Goal: Task Accomplishment & Management: Manage account settings

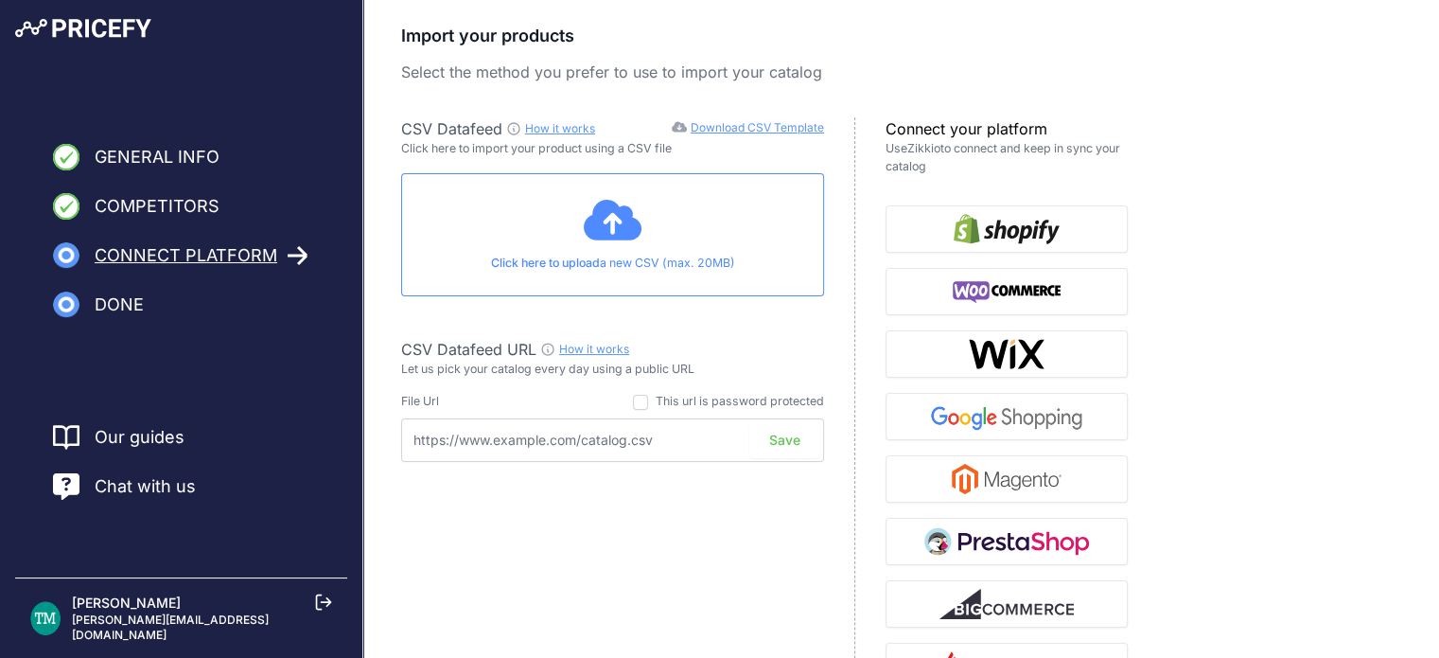
click at [628, 438] on input "text" at bounding box center [612, 440] width 423 height 44
click at [761, 132] on link "Download CSV Template" at bounding box center [757, 127] width 133 height 14
click at [568, 227] on div "Click here to upload a new CSV (max. 20MB)" at bounding box center [612, 234] width 423 height 123
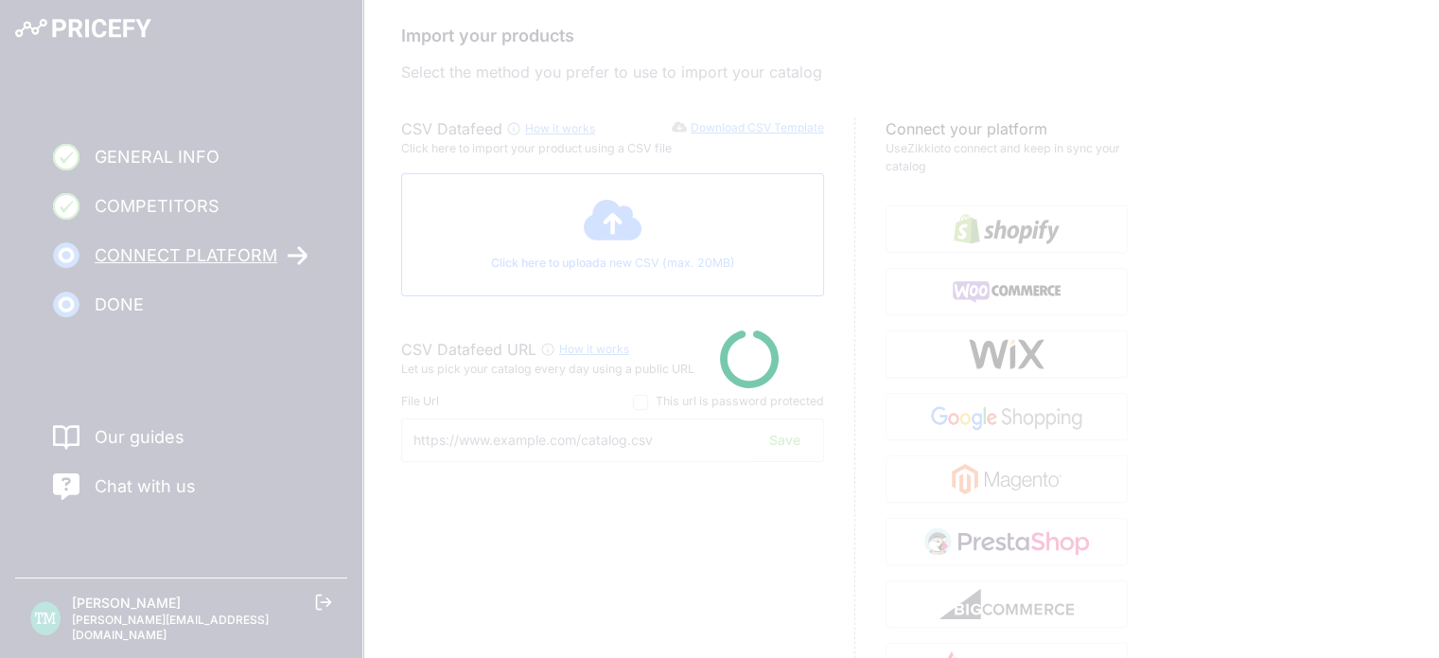
type input "https://csv.pricefy.io/merchant/manual_csv/10253/2025_09_28_12_56_MANUAL_CSV_10…"
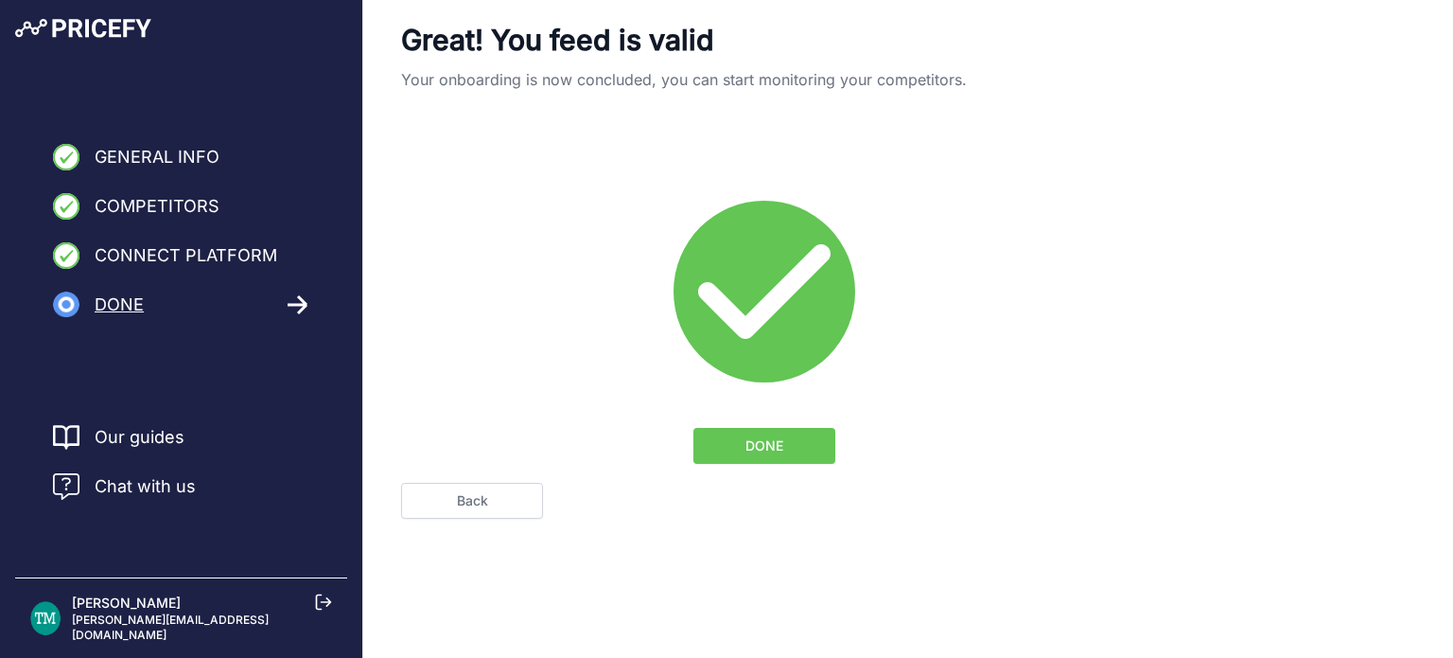
click at [180, 154] on span "General Info" at bounding box center [157, 157] width 125 height 26
click at [450, 510] on link "Back" at bounding box center [472, 501] width 142 height 36
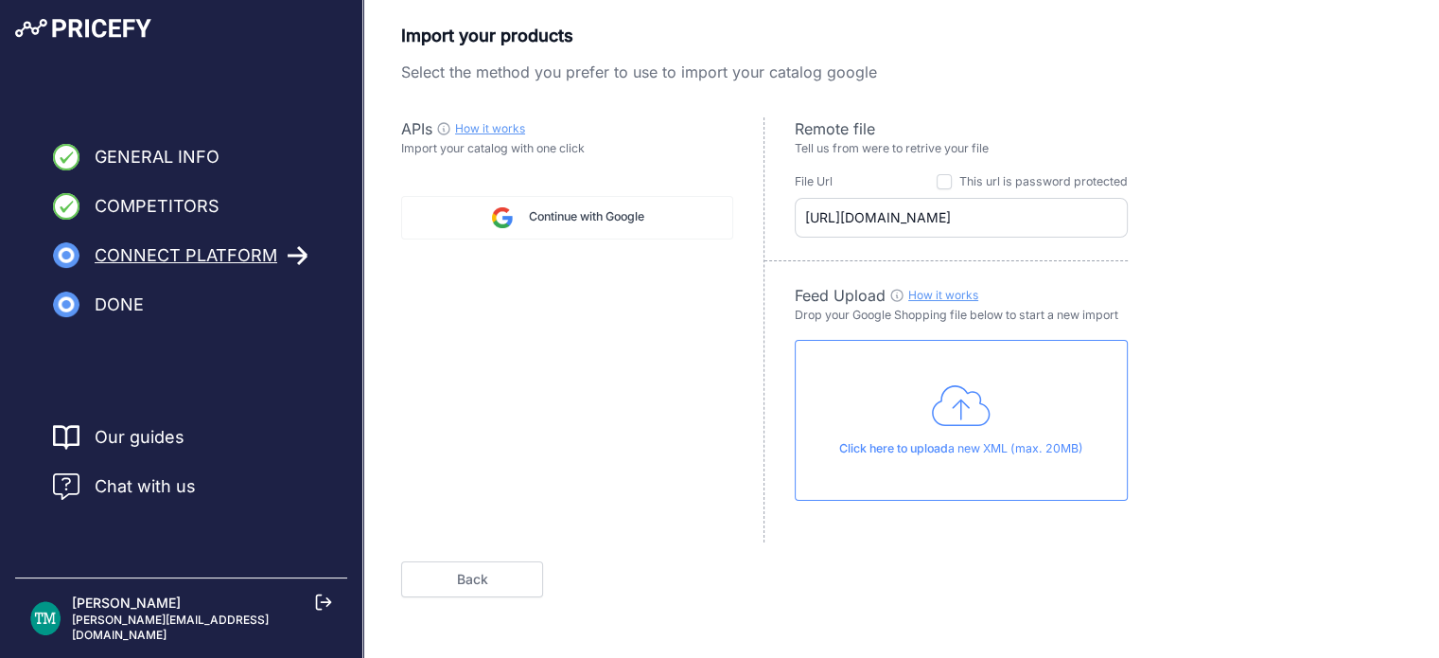
click at [628, 341] on div "APIs How it works Check guide for Googe Shopping API Import your catalog with o…" at bounding box center [582, 329] width 363 height 425
click at [500, 566] on link "Back" at bounding box center [472, 579] width 142 height 36
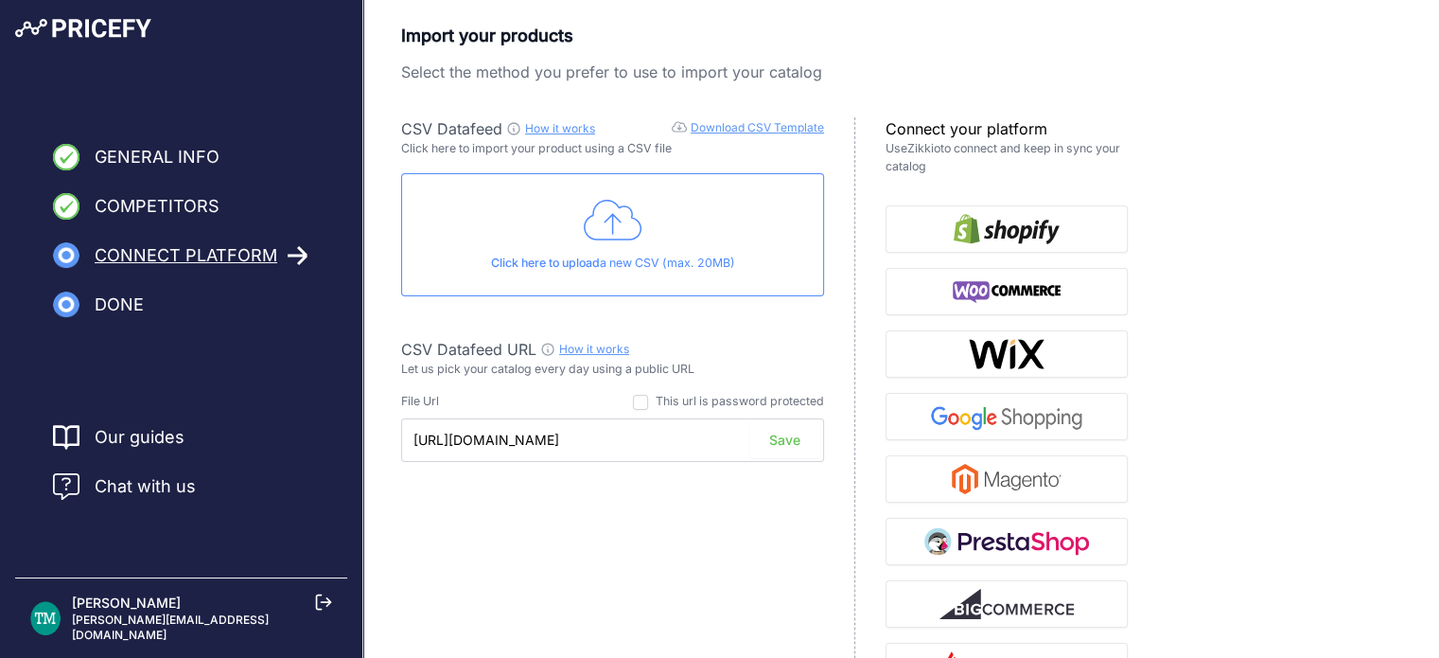
click at [177, 211] on span "Competitors" at bounding box center [157, 206] width 125 height 26
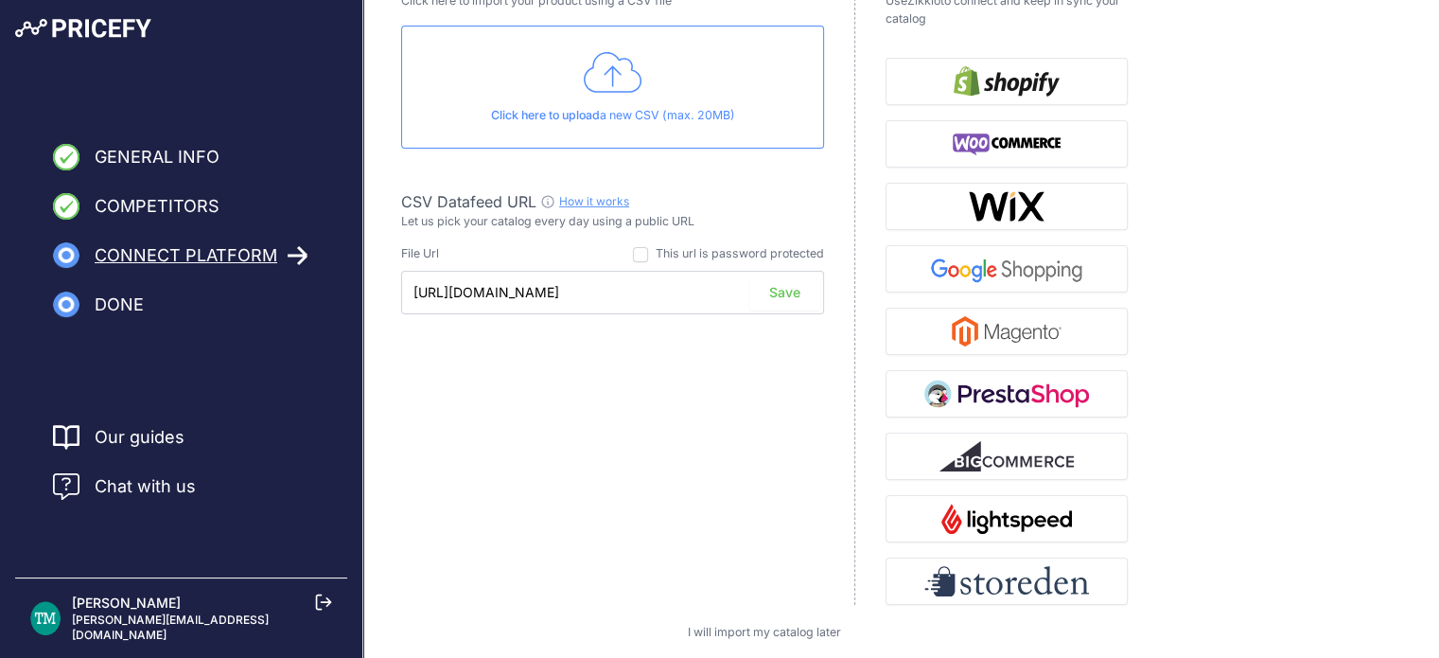
scroll to position [211, 0]
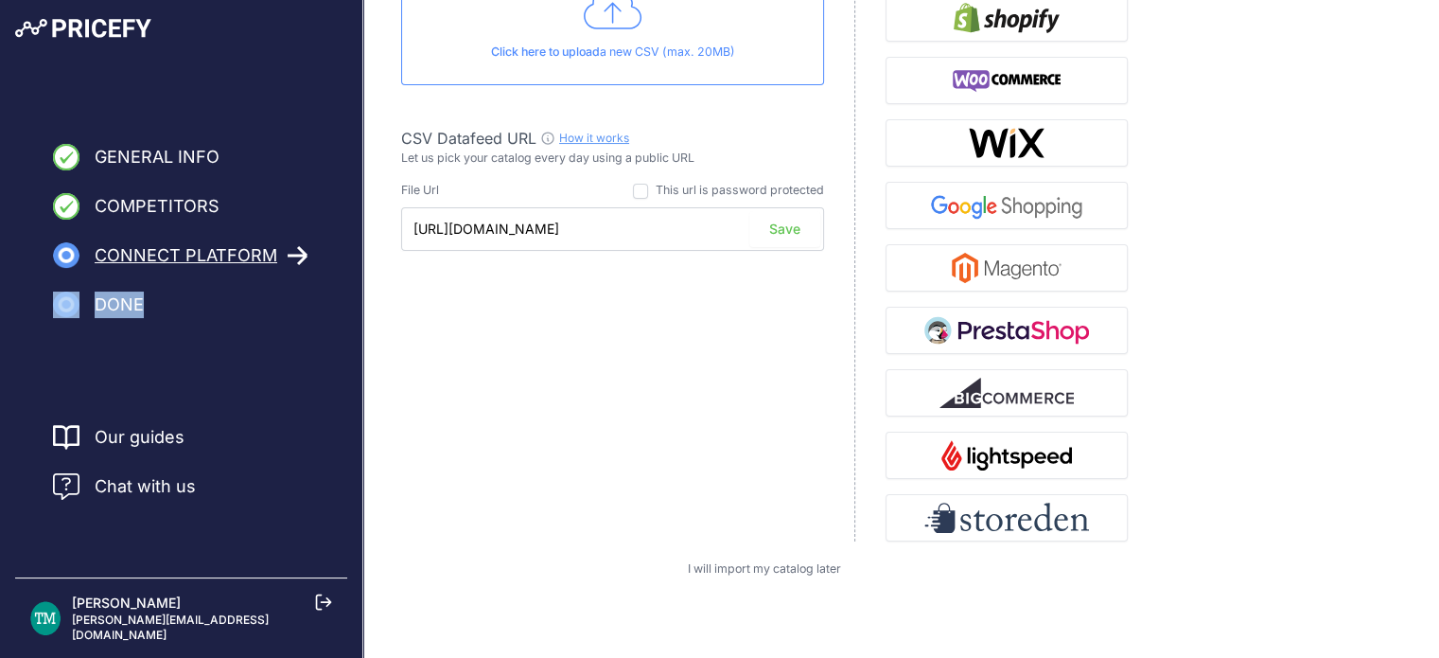
drag, startPoint x: 298, startPoint y: 263, endPoint x: 182, endPoint y: 274, distance: 116.9
click at [182, 274] on nav "General Info Competitors Connect Platform Import Products Done" at bounding box center [181, 231] width 362 height 174
click at [195, 264] on span "Connect Platform" at bounding box center [186, 255] width 183 height 26
click at [784, 229] on button "Save" at bounding box center [784, 229] width 71 height 36
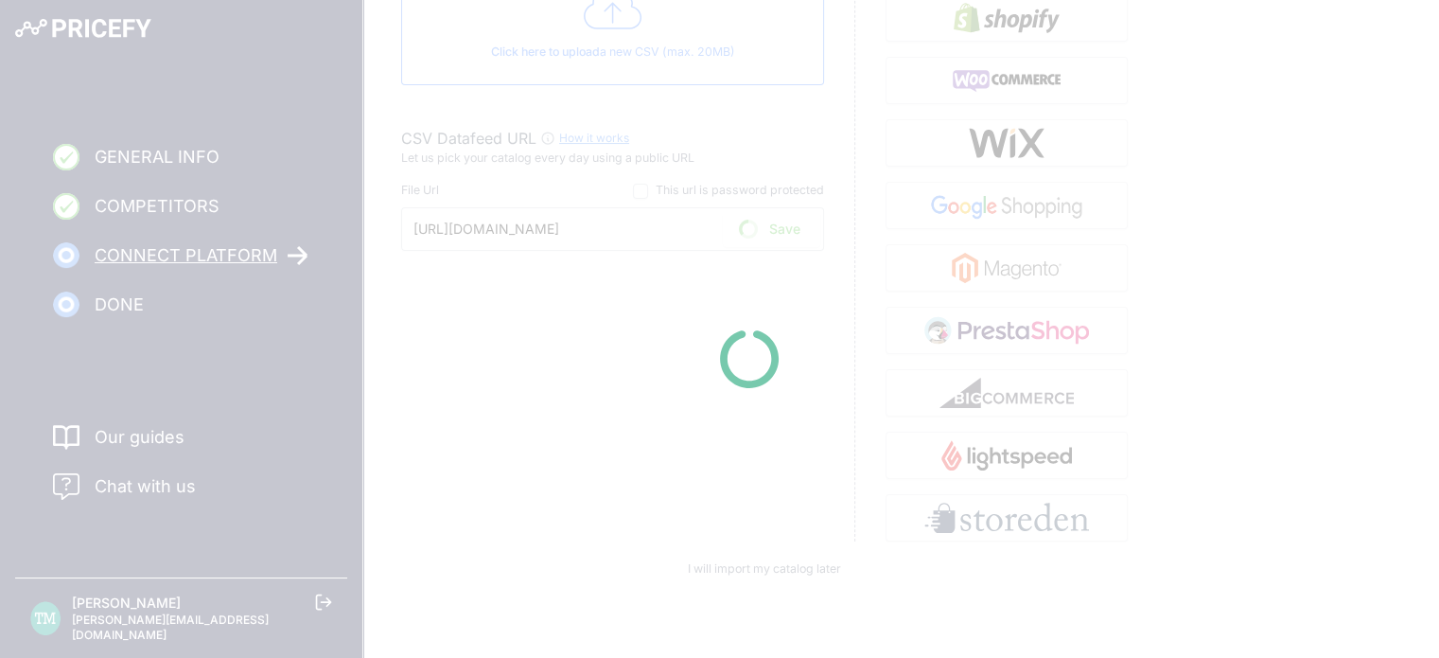
scroll to position [0, 0]
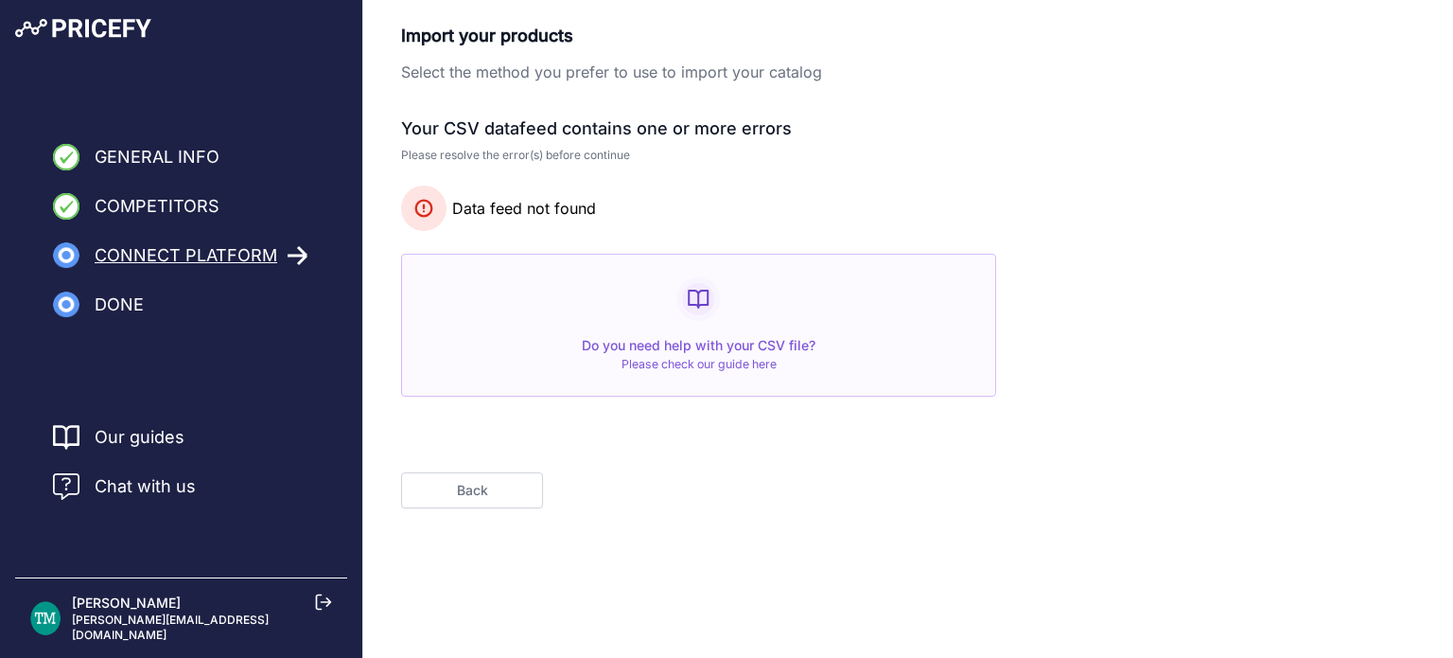
click at [497, 480] on button "Back" at bounding box center [472, 490] width 142 height 36
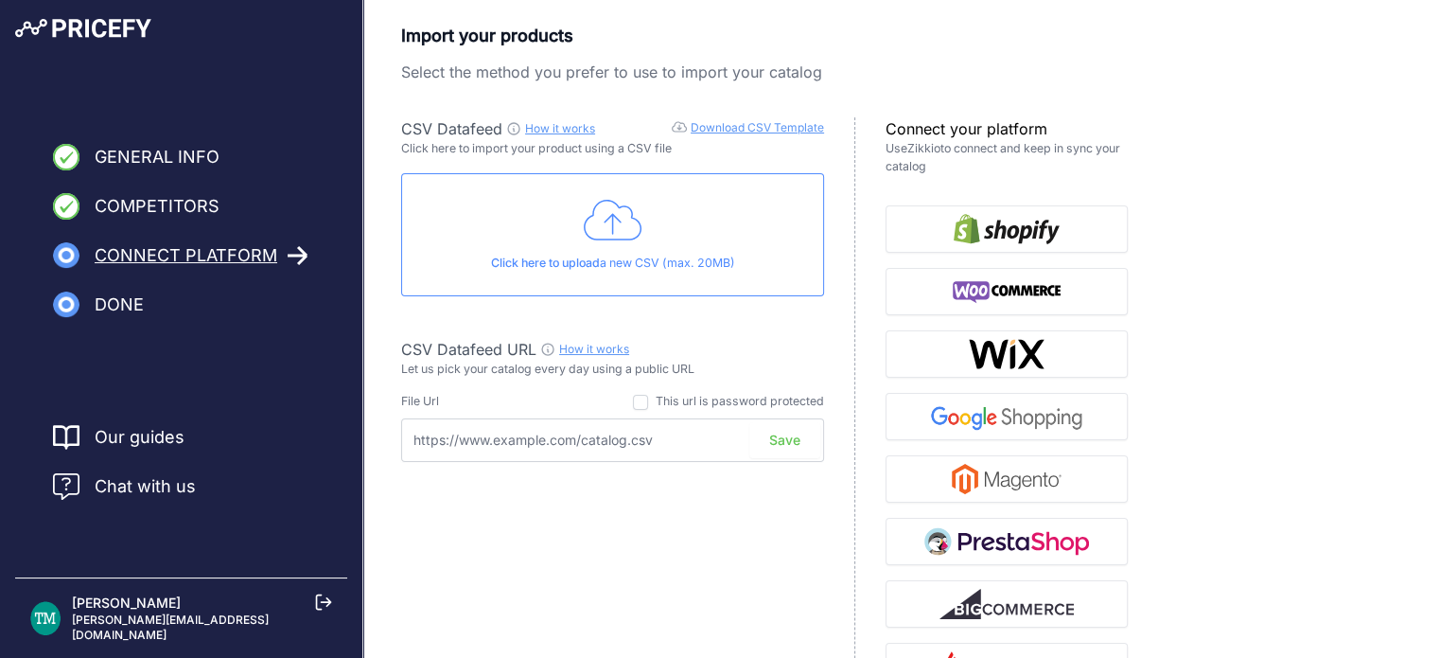
click at [622, 261] on p "Click here to upload a new CSV (max. 20MB)" at bounding box center [612, 264] width 391 height 18
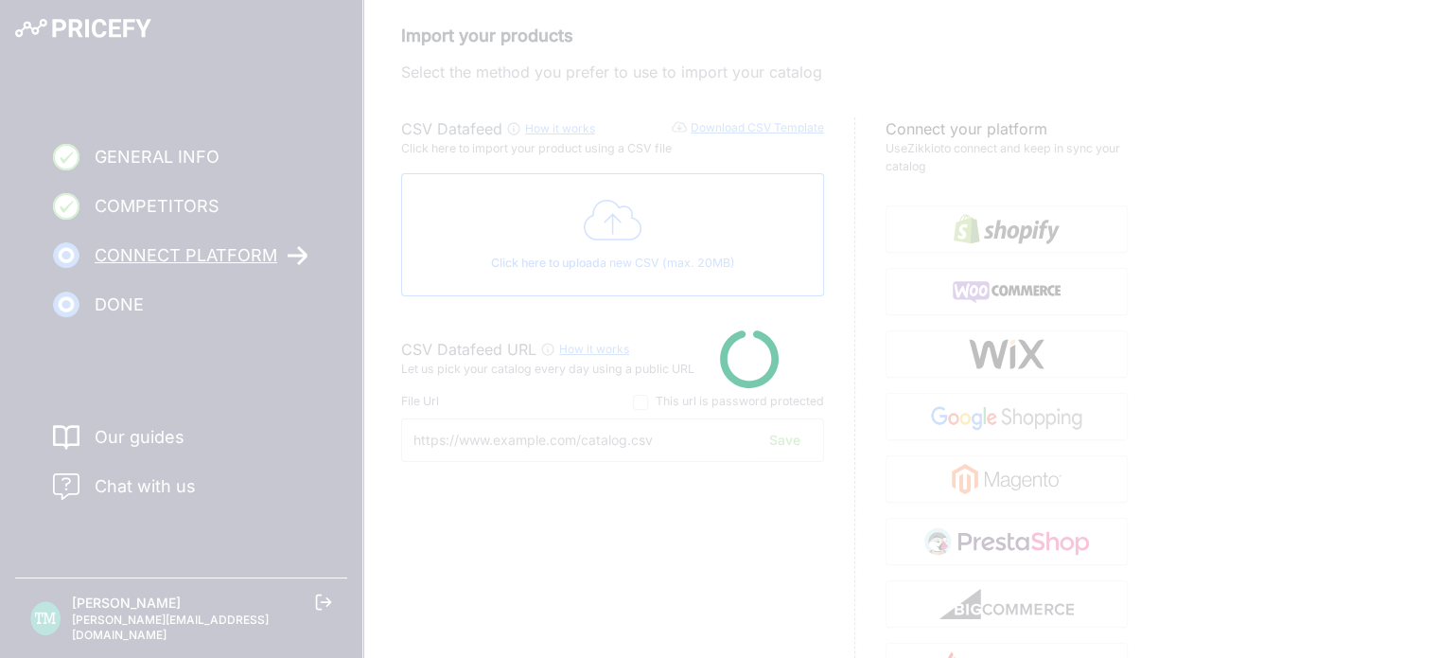
type input "[URL][DOMAIN_NAME]"
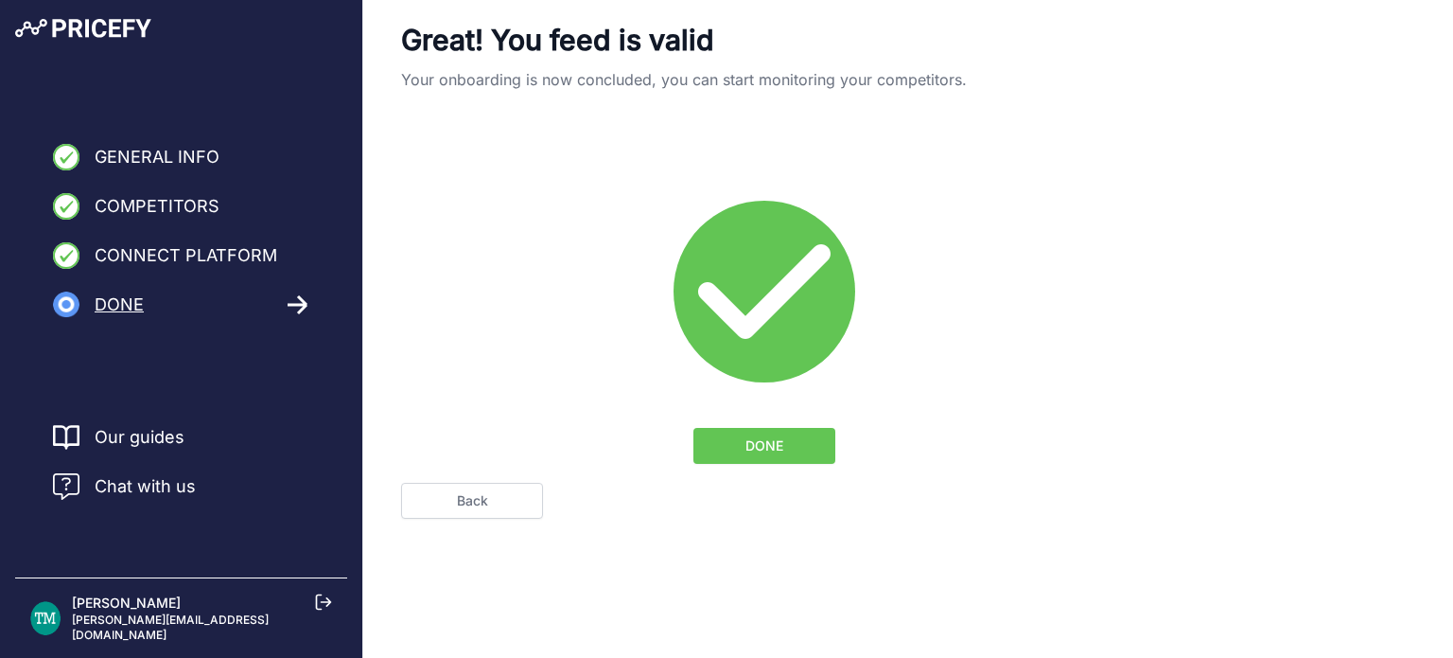
click at [481, 487] on link "Back" at bounding box center [472, 501] width 142 height 36
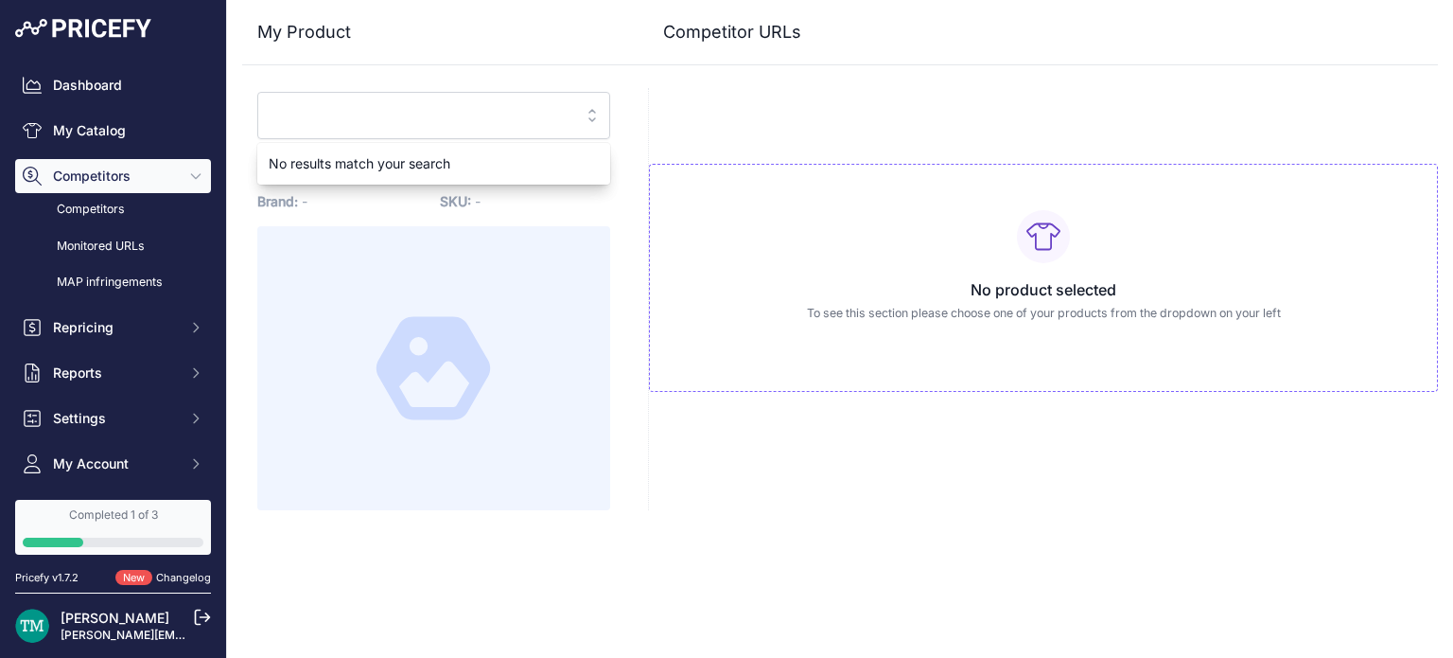
click at [421, 110] on input "search" at bounding box center [421, 115] width 302 height 30
click at [662, 79] on div "My Product Competitor URLs" at bounding box center [840, 255] width 1196 height 510
click at [587, 109] on button "Select one of your products" at bounding box center [433, 115] width 353 height 47
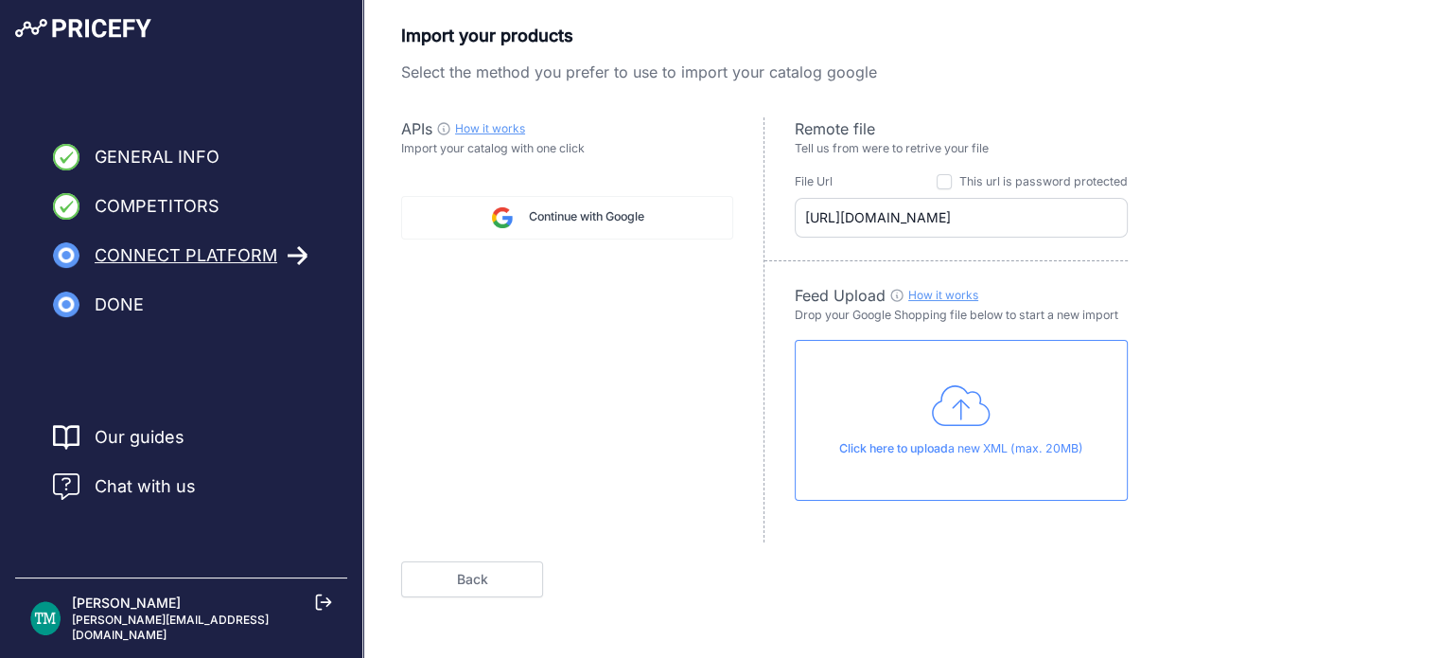
click at [493, 211] on img at bounding box center [502, 217] width 23 height 23
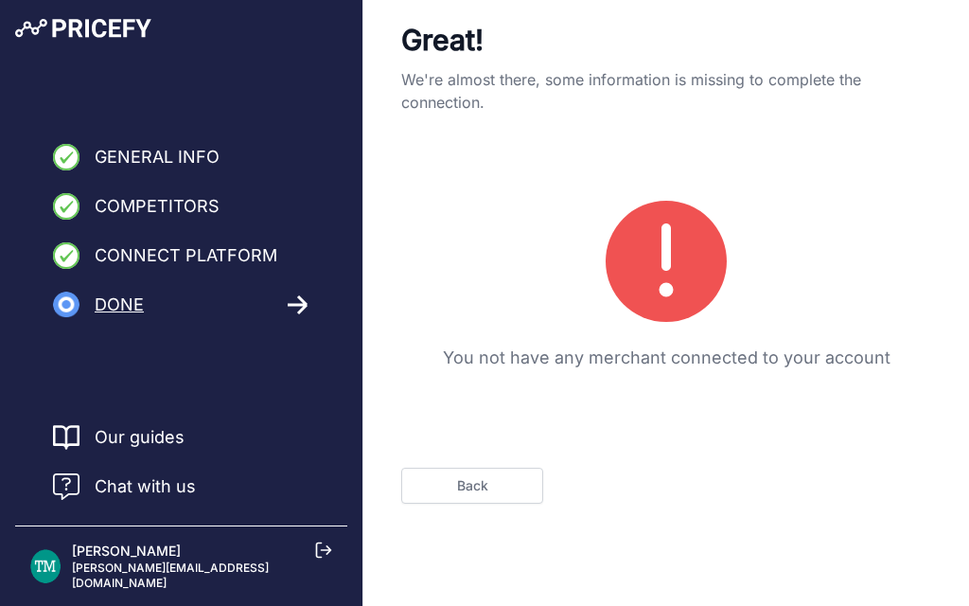
click at [478, 502] on link "Back" at bounding box center [472, 485] width 142 height 36
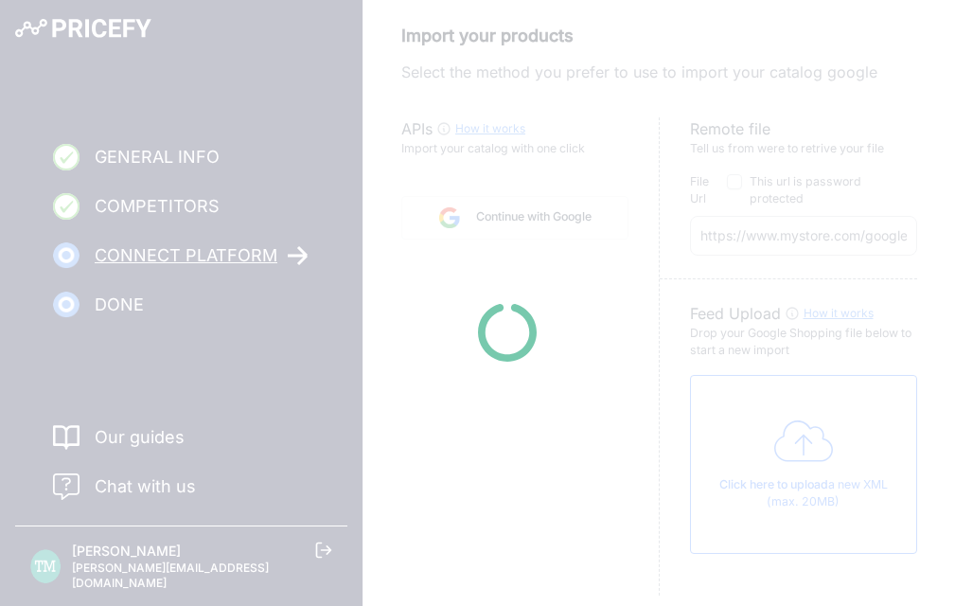
scroll to position [126, 0]
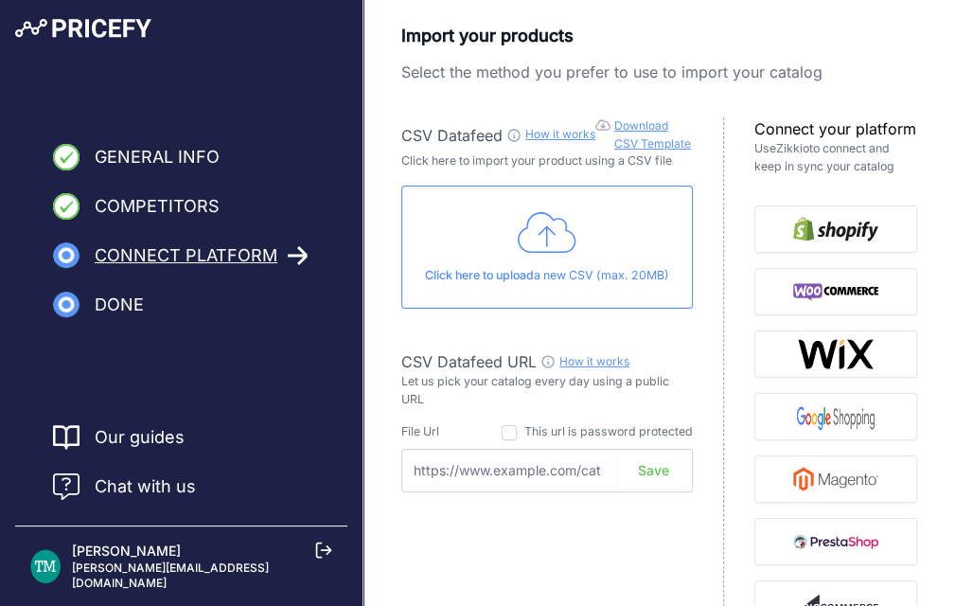
click at [575, 242] on icon at bounding box center [547, 232] width 59 height 47
click at [820, 339] on img "button" at bounding box center [836, 354] width 78 height 30
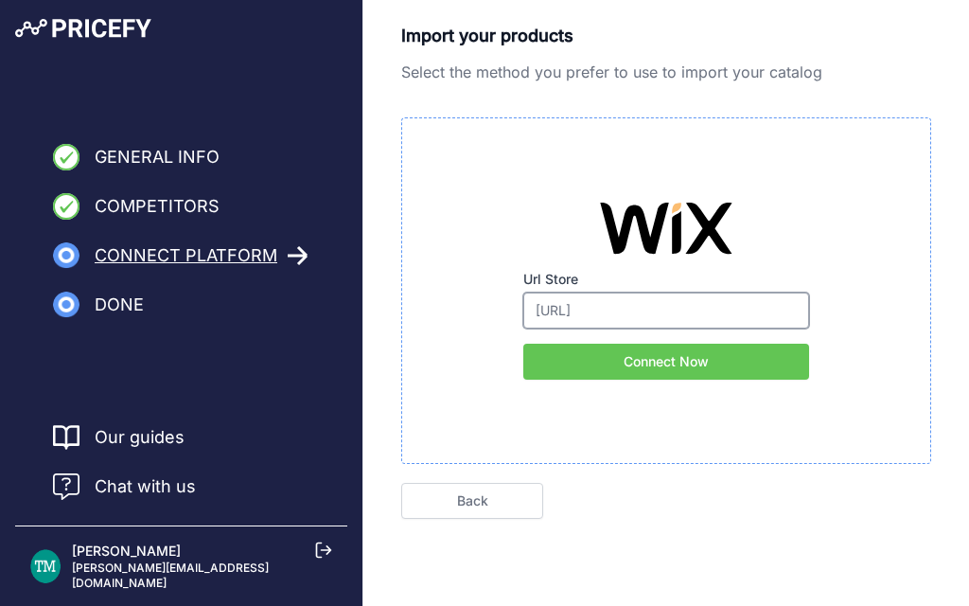
click at [703, 314] on input "[URL]" at bounding box center [666, 310] width 286 height 36
type input "https://ellijewelery.com"
click at [688, 361] on button "Connect Now" at bounding box center [666, 361] width 286 height 36
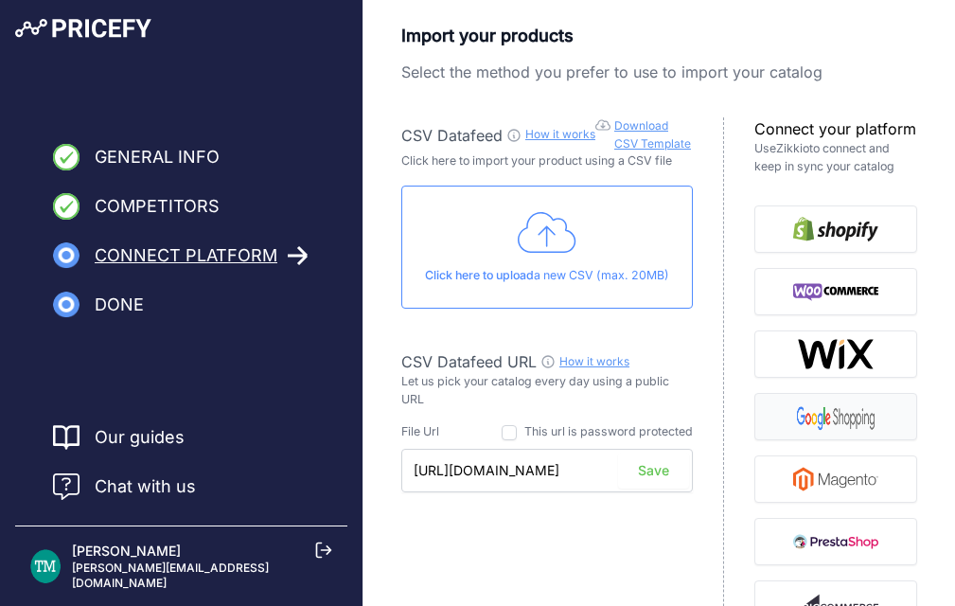
scroll to position [126, 0]
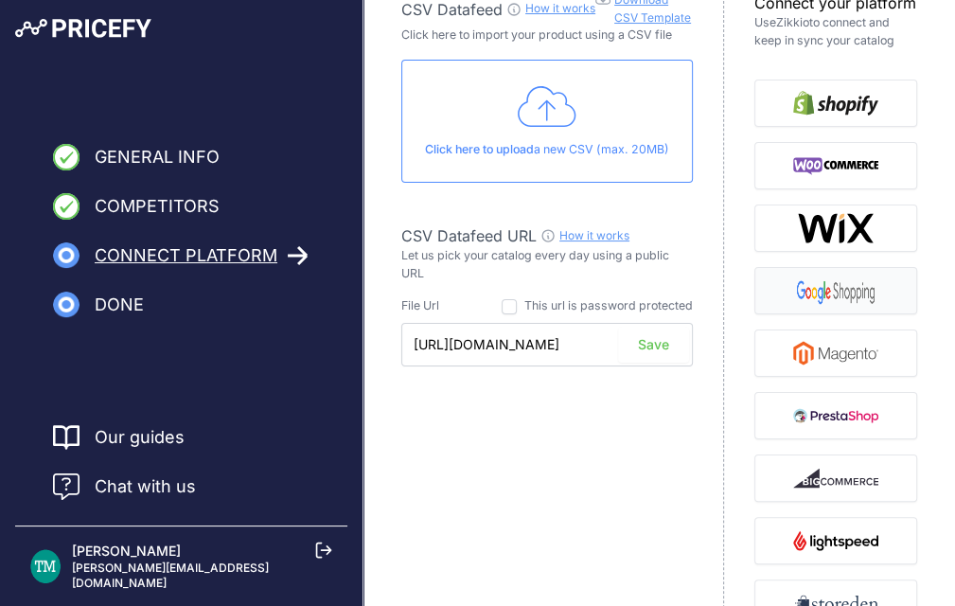
click at [810, 287] on img "button" at bounding box center [835, 290] width 85 height 30
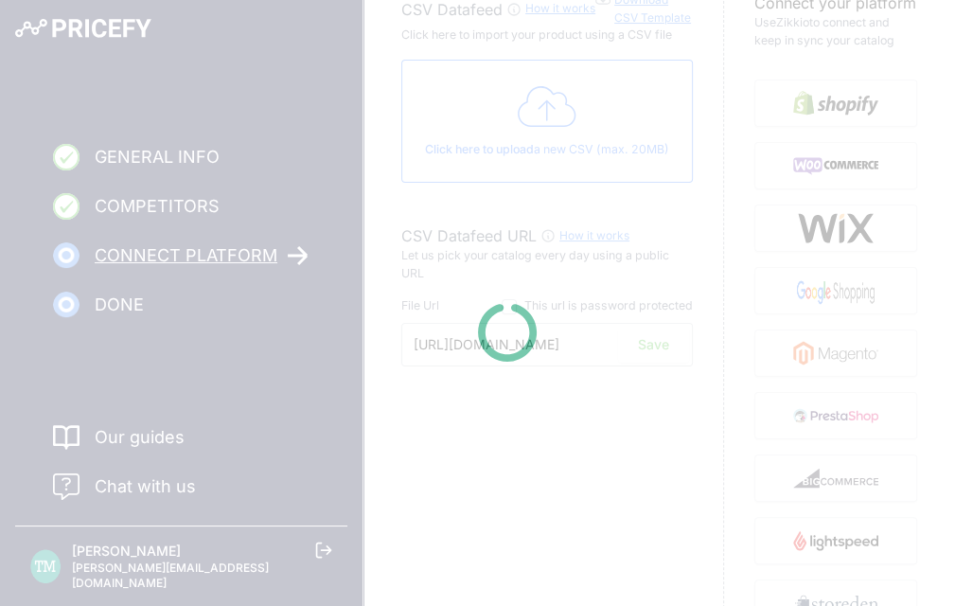
click at [874, 76] on div at bounding box center [477, 303] width 955 height 606
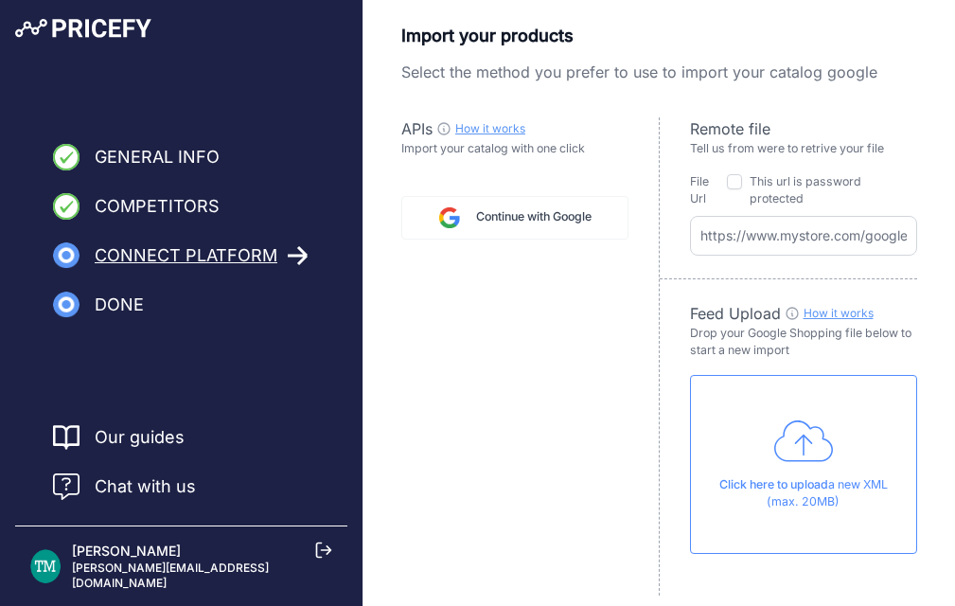
scroll to position [126, 0]
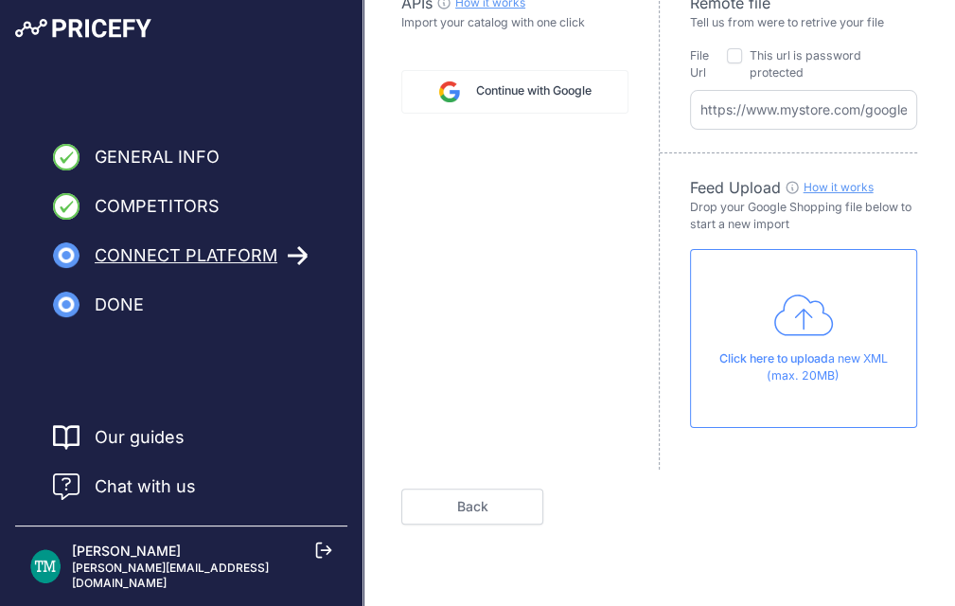
drag, startPoint x: 463, startPoint y: 522, endPoint x: 470, endPoint y: 507, distance: 16.9
click at [470, 507] on div "Import your products Select the method you prefer to use to import your catalog…" at bounding box center [658, 240] width 591 height 733
click at [470, 507] on link "Back" at bounding box center [472, 506] width 142 height 36
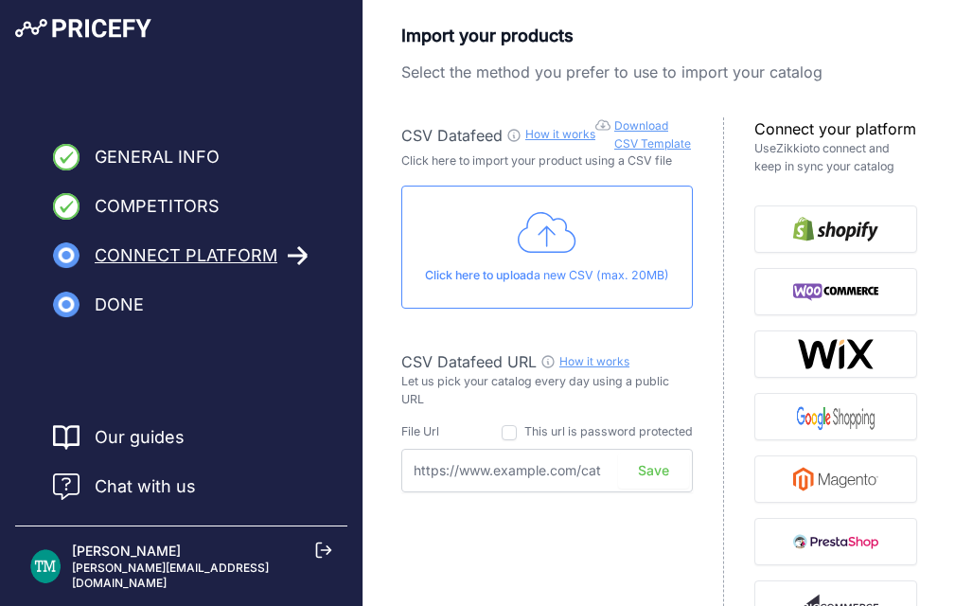
scroll to position [263, 0]
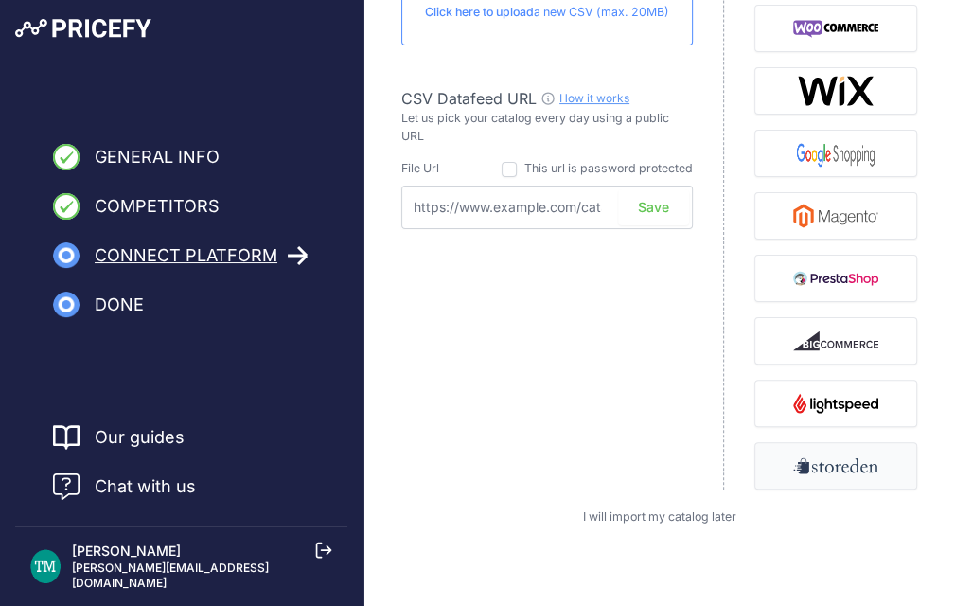
click at [837, 475] on img "button" at bounding box center [835, 465] width 85 height 30
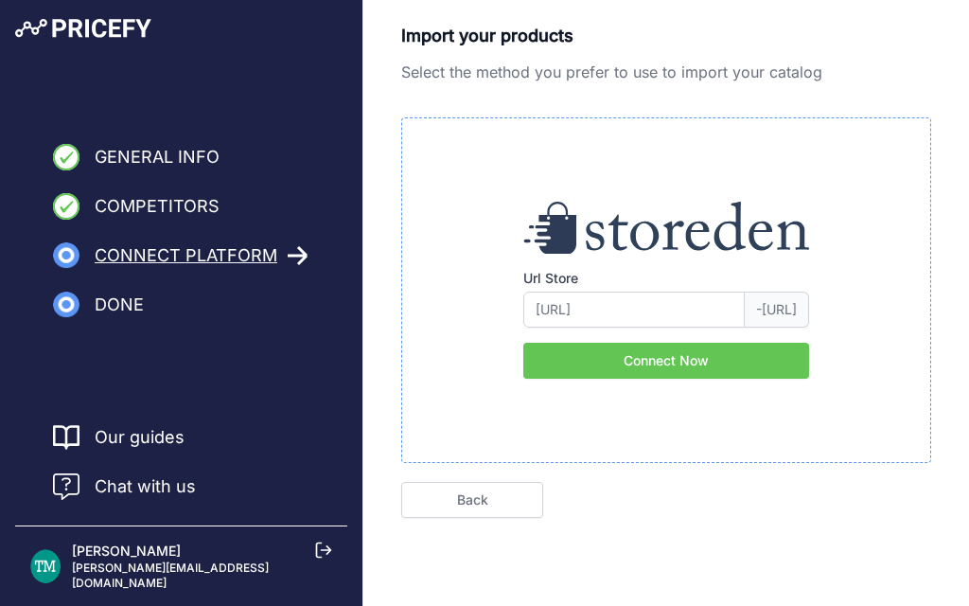
type input "ellijewelery.con"
click at [464, 500] on link "Back" at bounding box center [472, 500] width 142 height 36
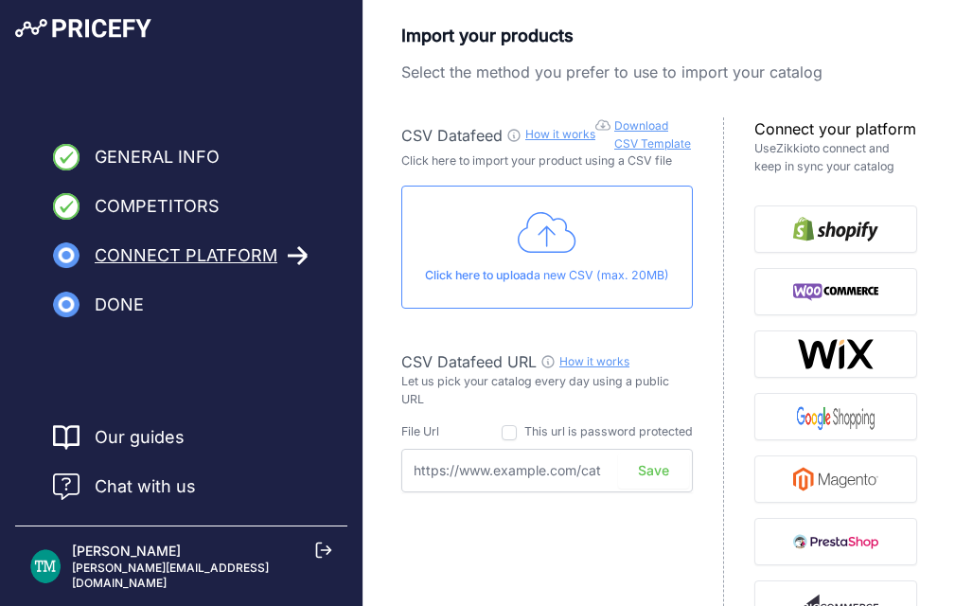
scroll to position [263, 0]
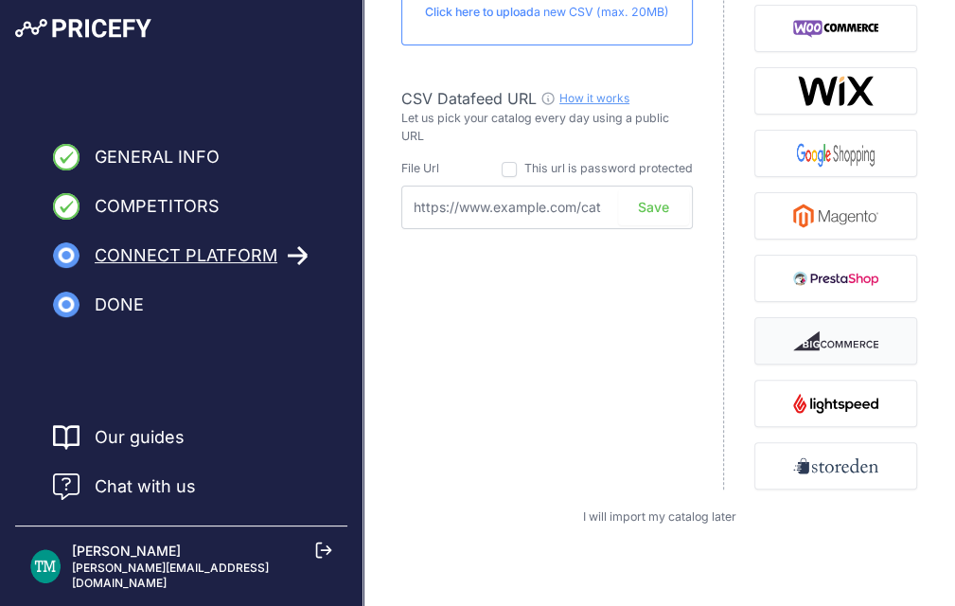
click at [854, 348] on img "button" at bounding box center [835, 340] width 85 height 30
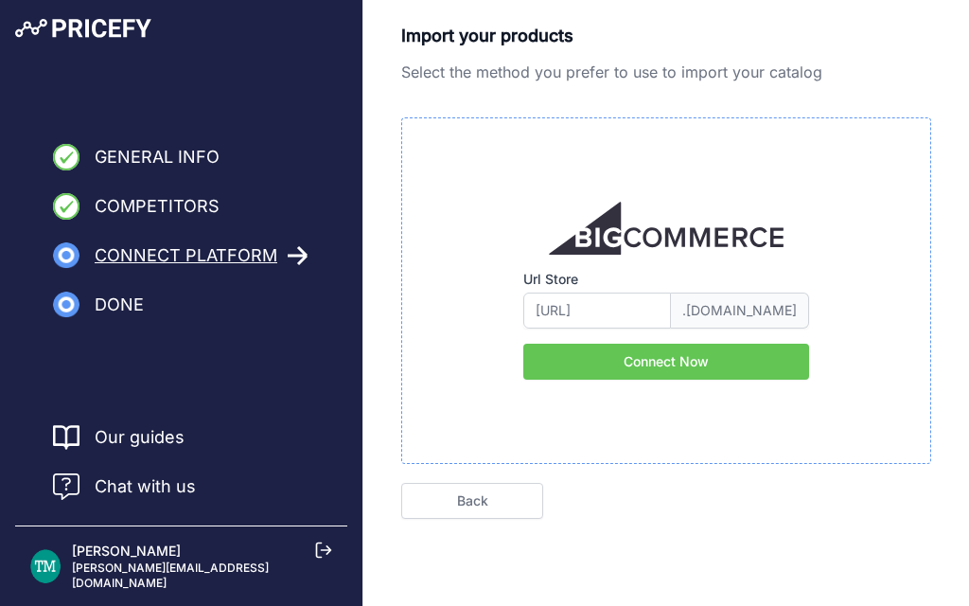
type input "ellijewelery.con"
click at [480, 503] on link "Back" at bounding box center [472, 501] width 142 height 36
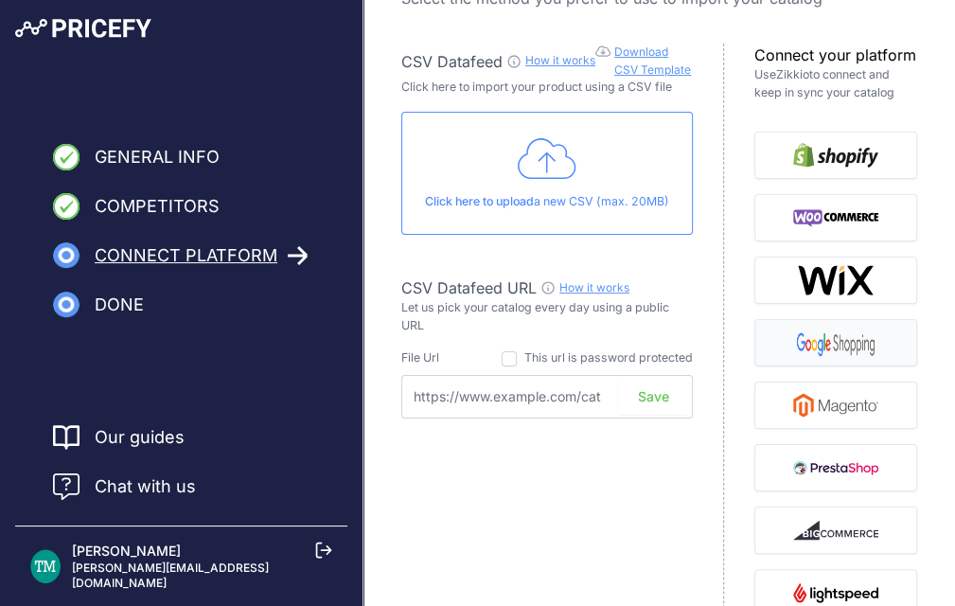
scroll to position [68, 0]
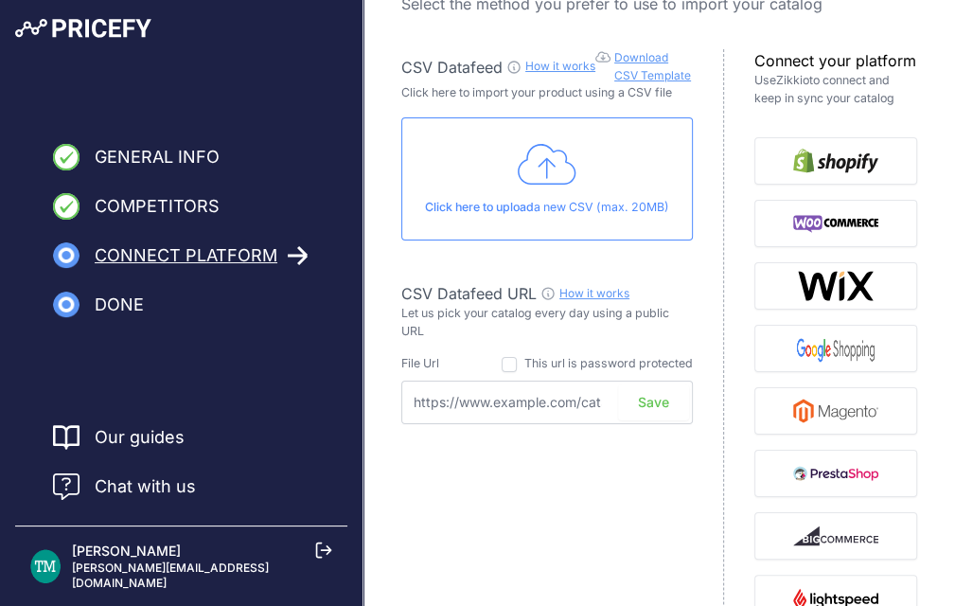
drag, startPoint x: 776, startPoint y: 77, endPoint x: 809, endPoint y: 80, distance: 33.3
click at [809, 80] on p "Use Zikkio to connect and keep in sync your catalog" at bounding box center [835, 89] width 163 height 35
copy p "Zikkio"
click at [583, 173] on div "Click here to upload a new CSV (max. 20MB)" at bounding box center [546, 178] width 291 height 123
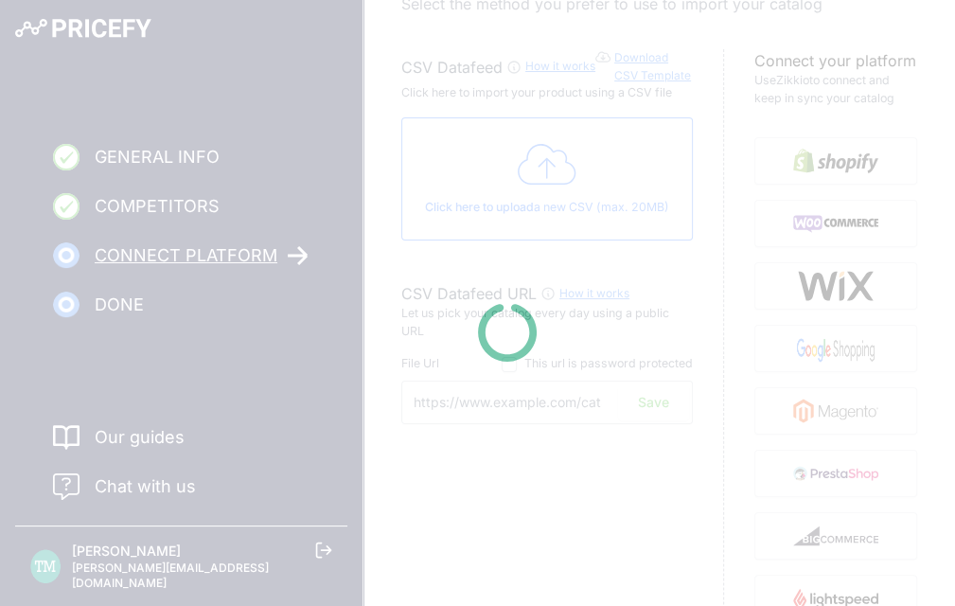
type input "https://csv.pricefy.io/merchant/manual_csv/10253/2025_09_28_12_47_MANUAL_CSV_10…"
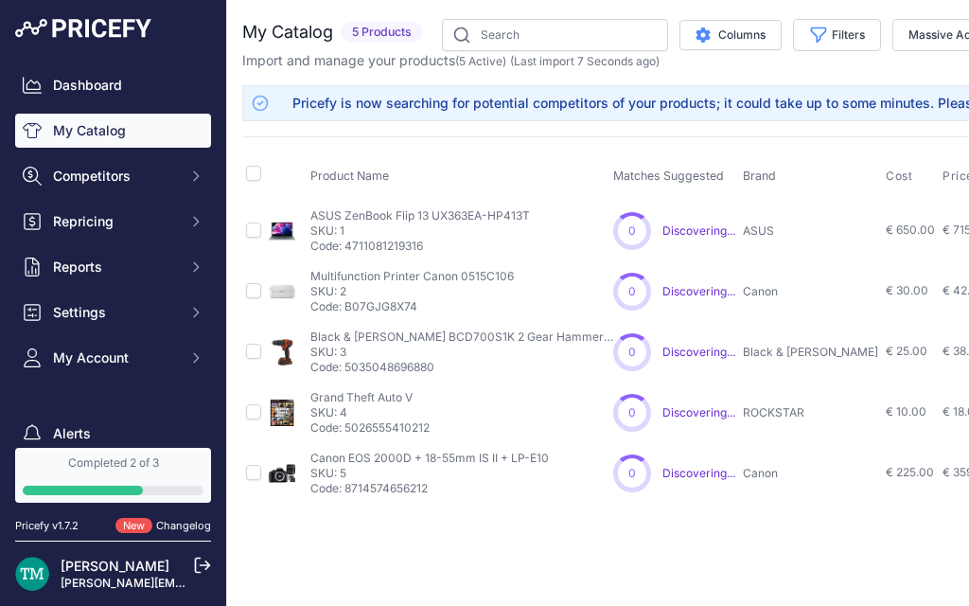
click at [683, 230] on span "Discovering..." at bounding box center [698, 230] width 73 height 14
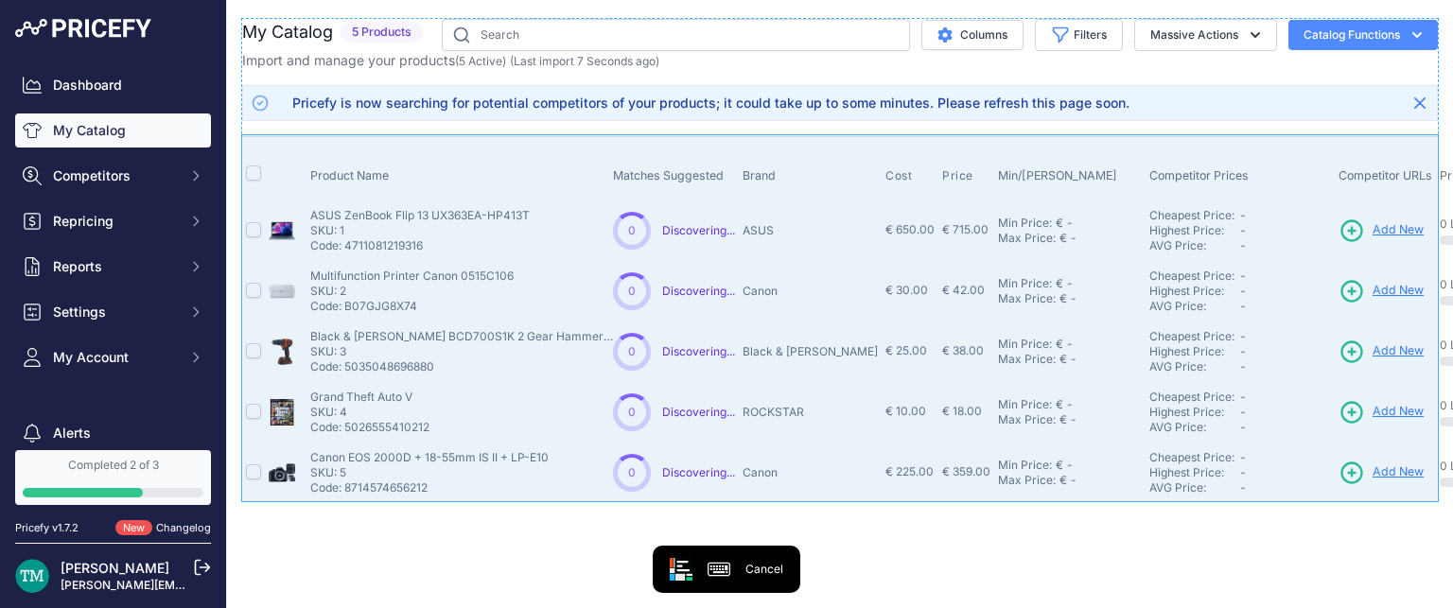
click at [249, 142] on div "Product Name Matches Suggested Brand Cost" at bounding box center [840, 319] width 1196 height 367
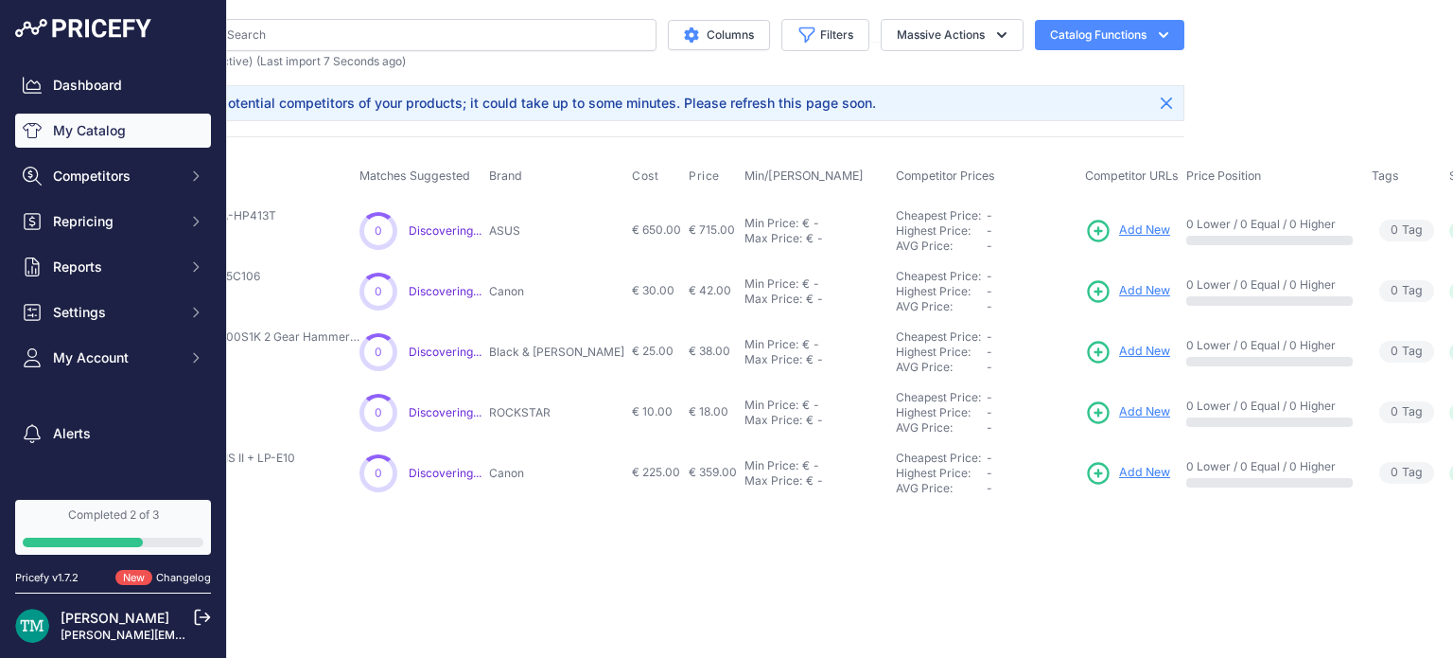
scroll to position [0, 312]
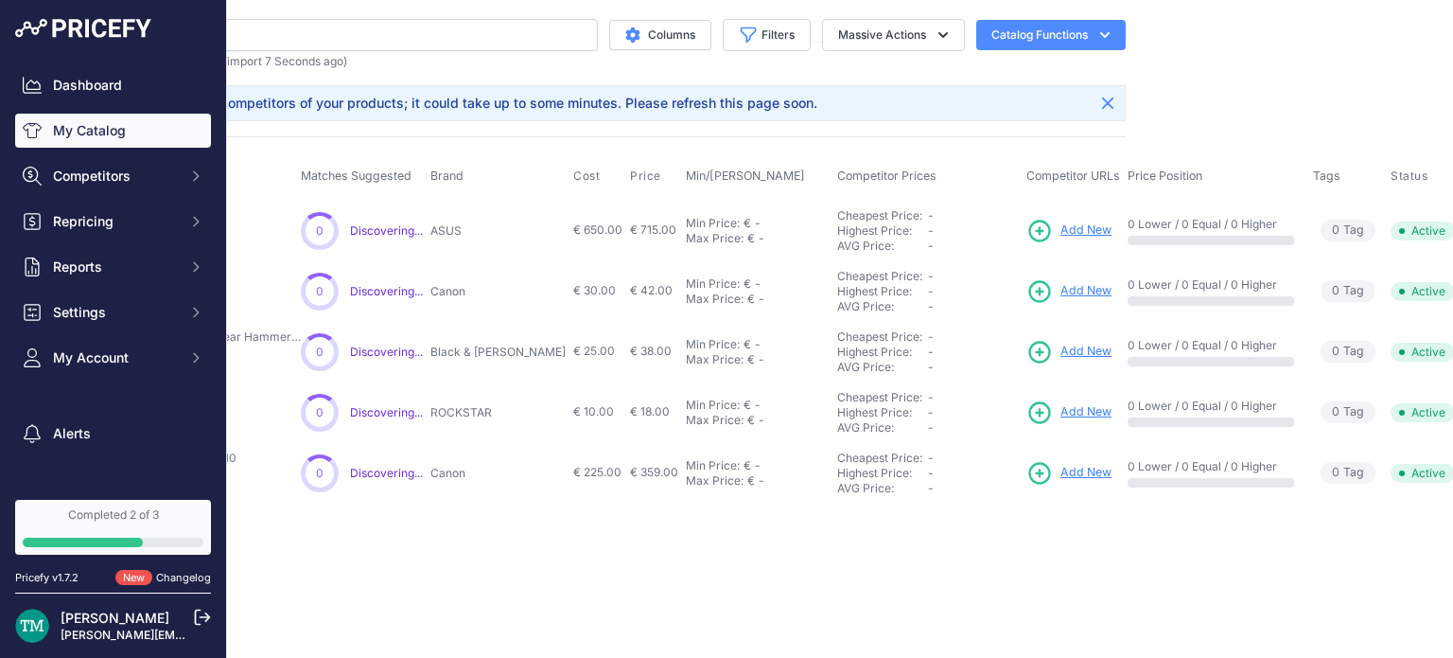
click at [968, 230] on span "Add New" at bounding box center [1086, 230] width 51 height 18
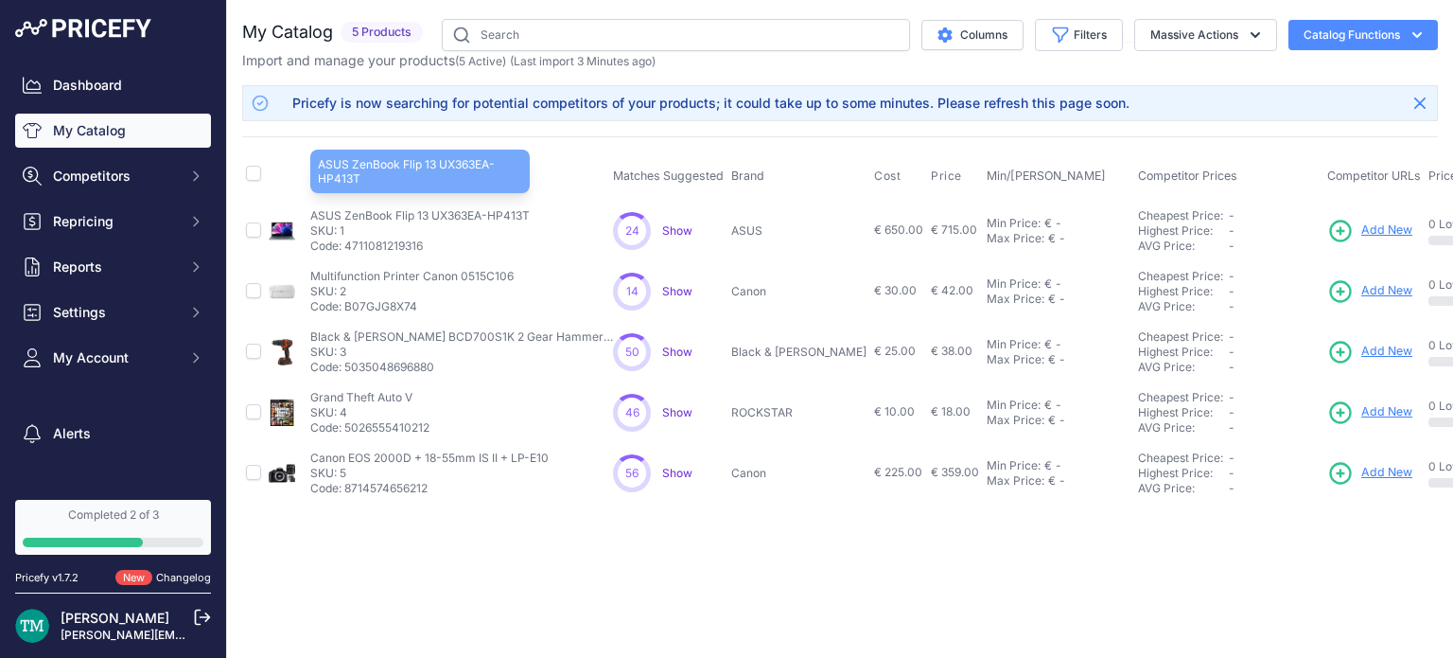
scroll to position [0, 300]
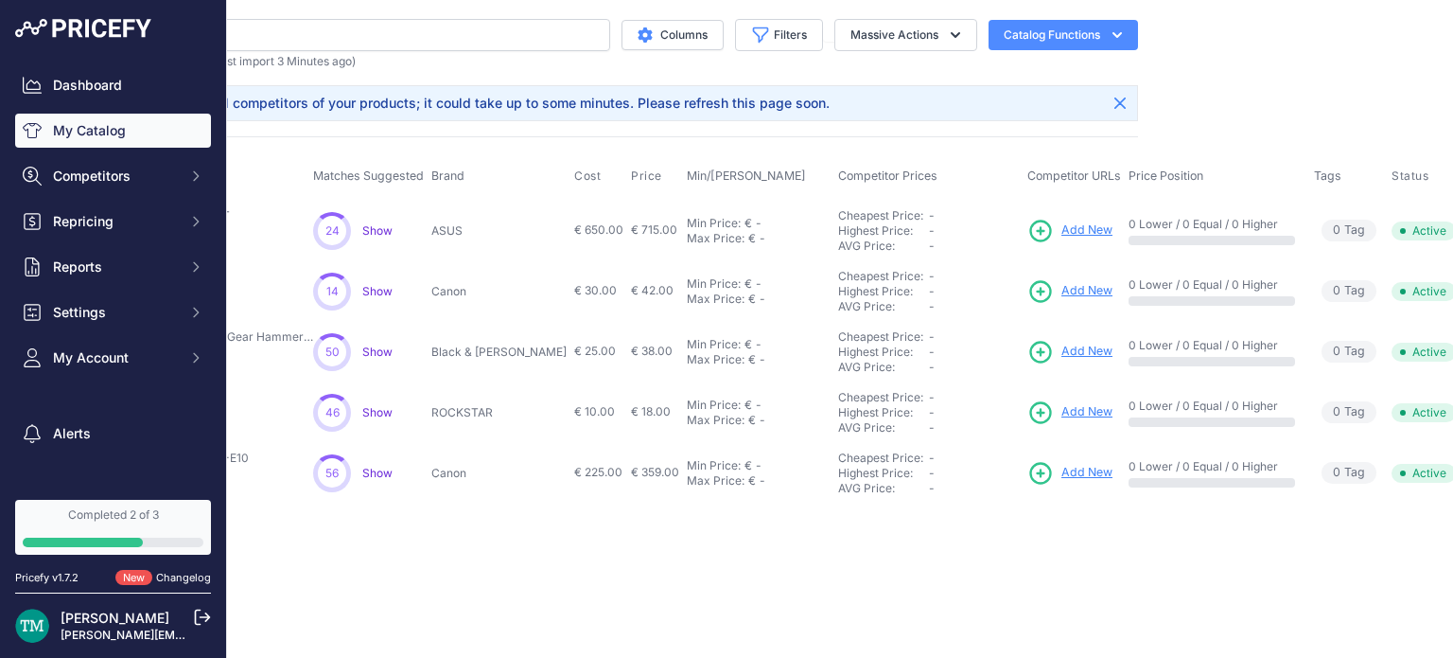
click at [1062, 226] on span "Add New" at bounding box center [1087, 230] width 51 height 18
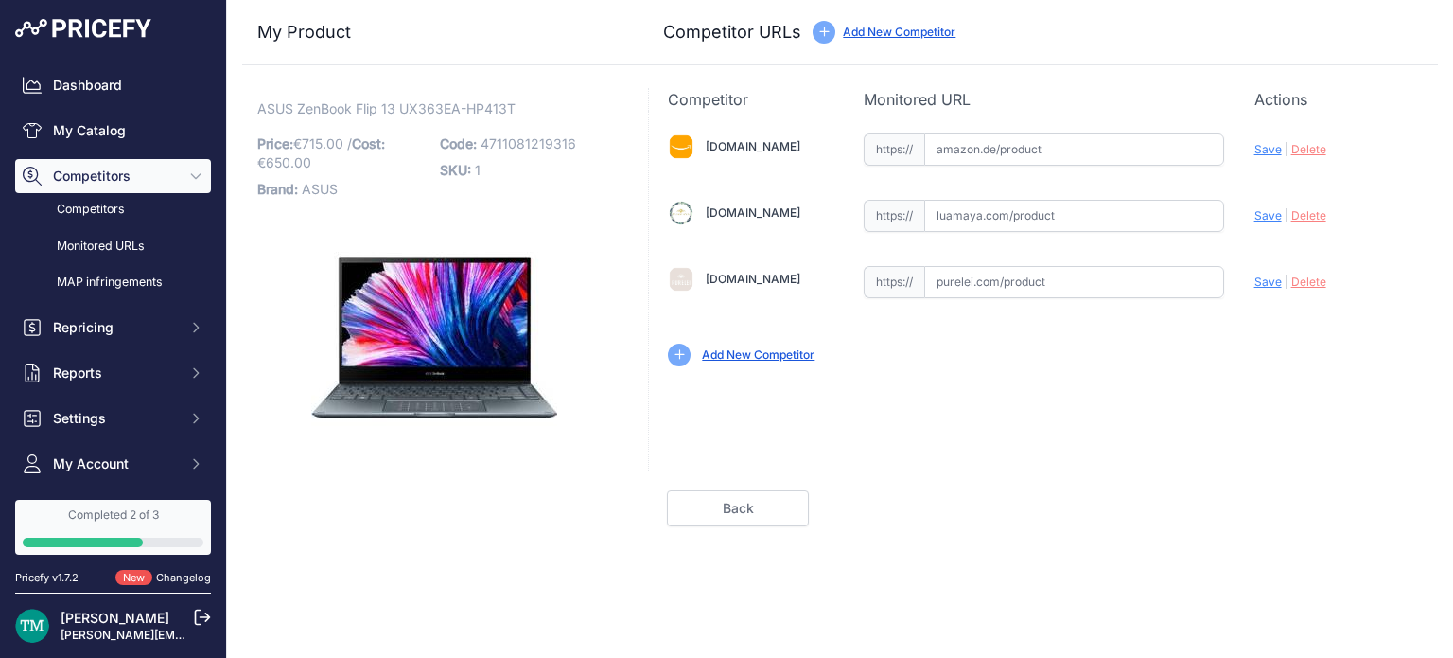
click at [876, 26] on link "Add New Competitor" at bounding box center [899, 32] width 113 height 14
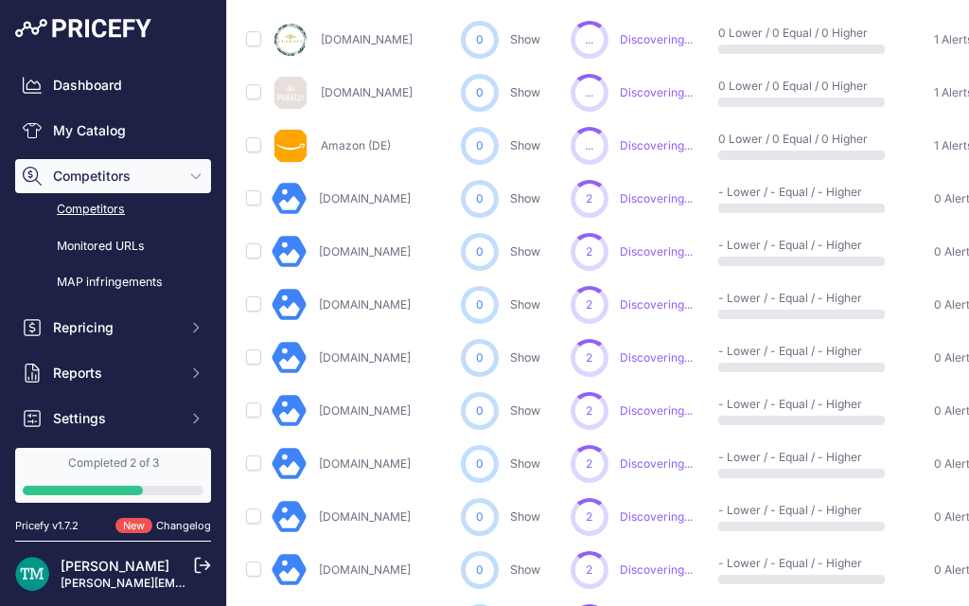
scroll to position [231, 0]
click at [946, 31] on span "1 Alerts" at bounding box center [953, 38] width 39 height 15
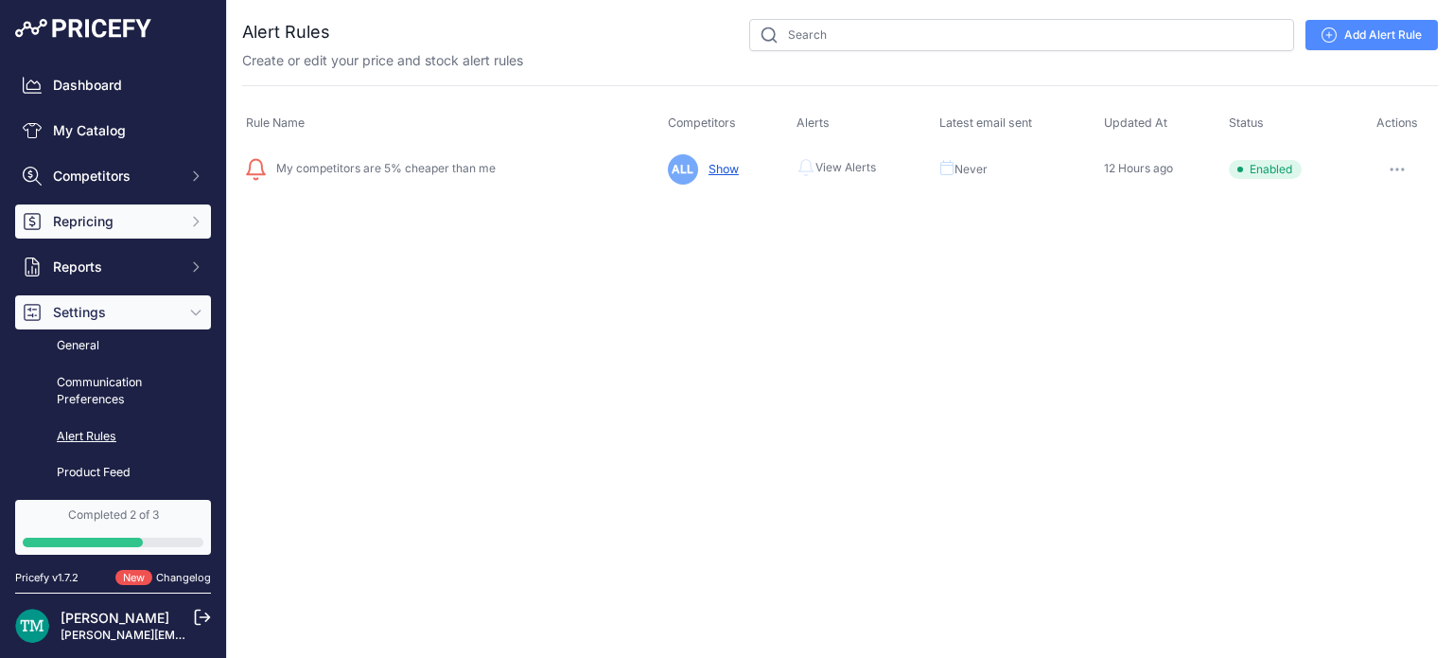
click at [148, 215] on span "Repricing" at bounding box center [115, 221] width 124 height 19
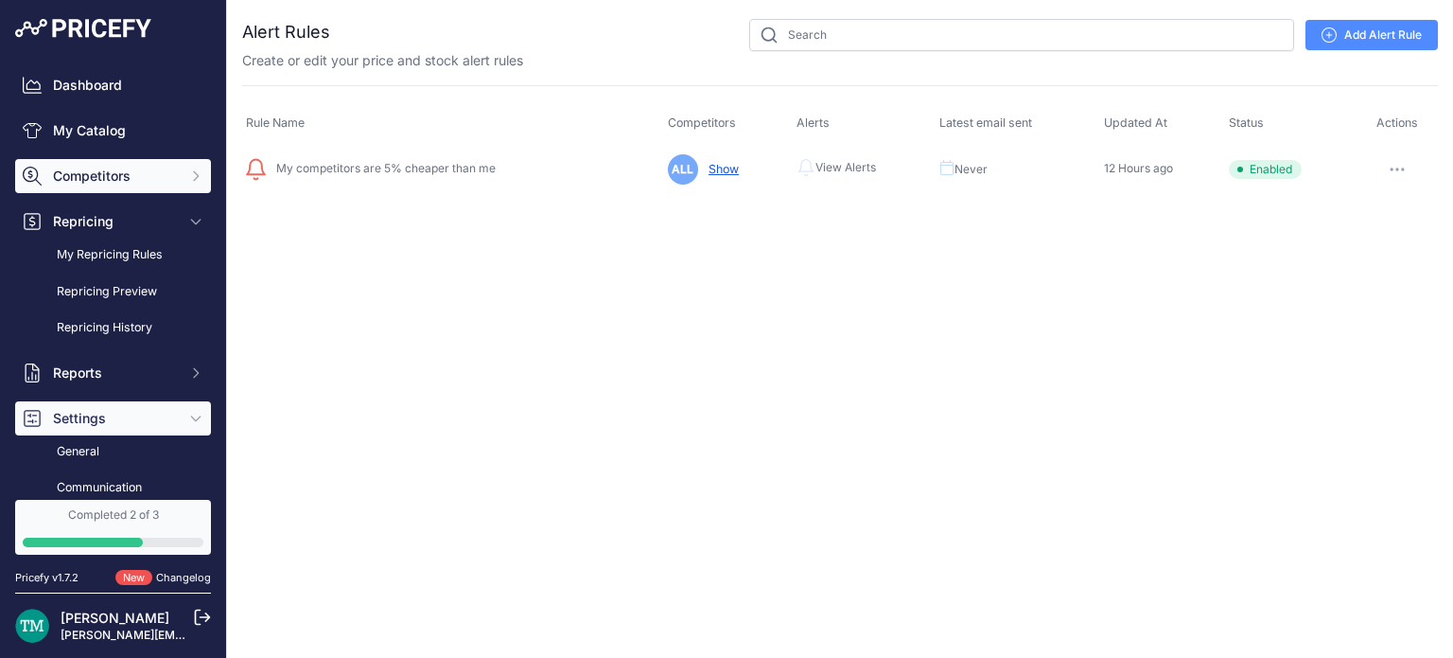
click at [148, 192] on button "Competitors" at bounding box center [113, 176] width 196 height 34
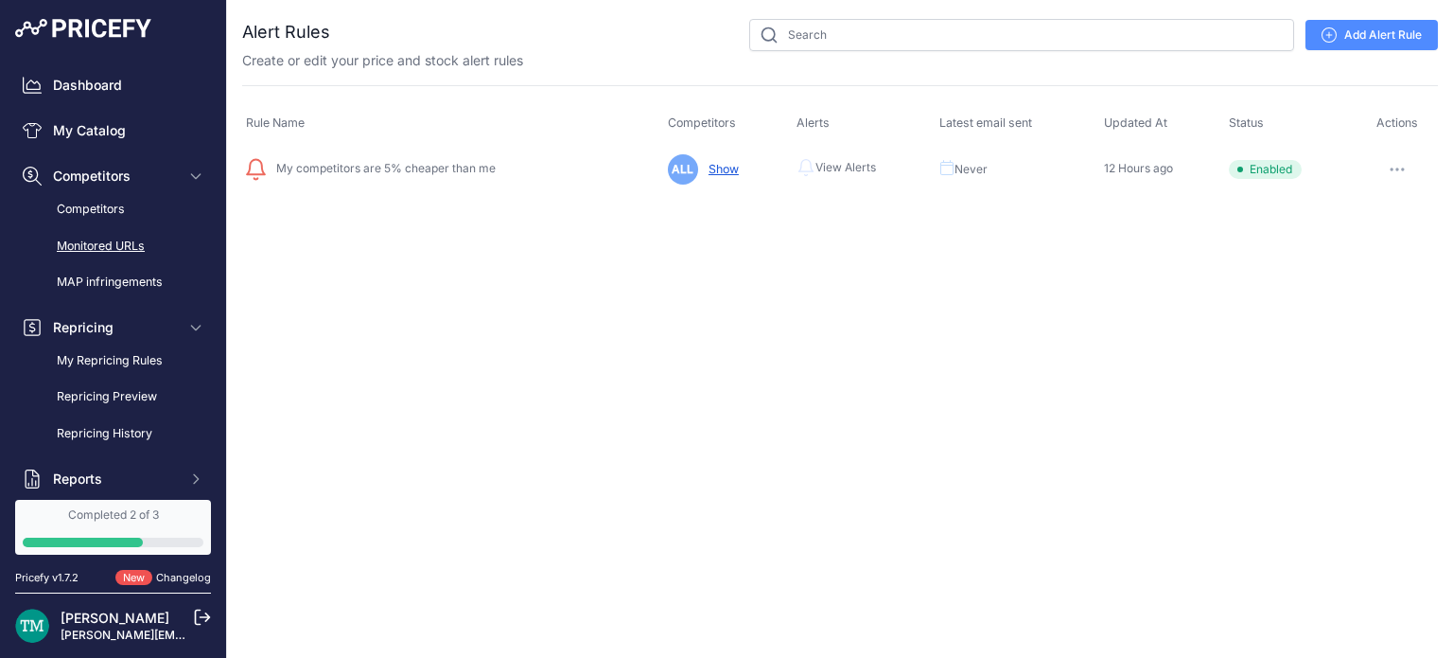
click at [102, 247] on link "Monitored URLs" at bounding box center [113, 246] width 196 height 33
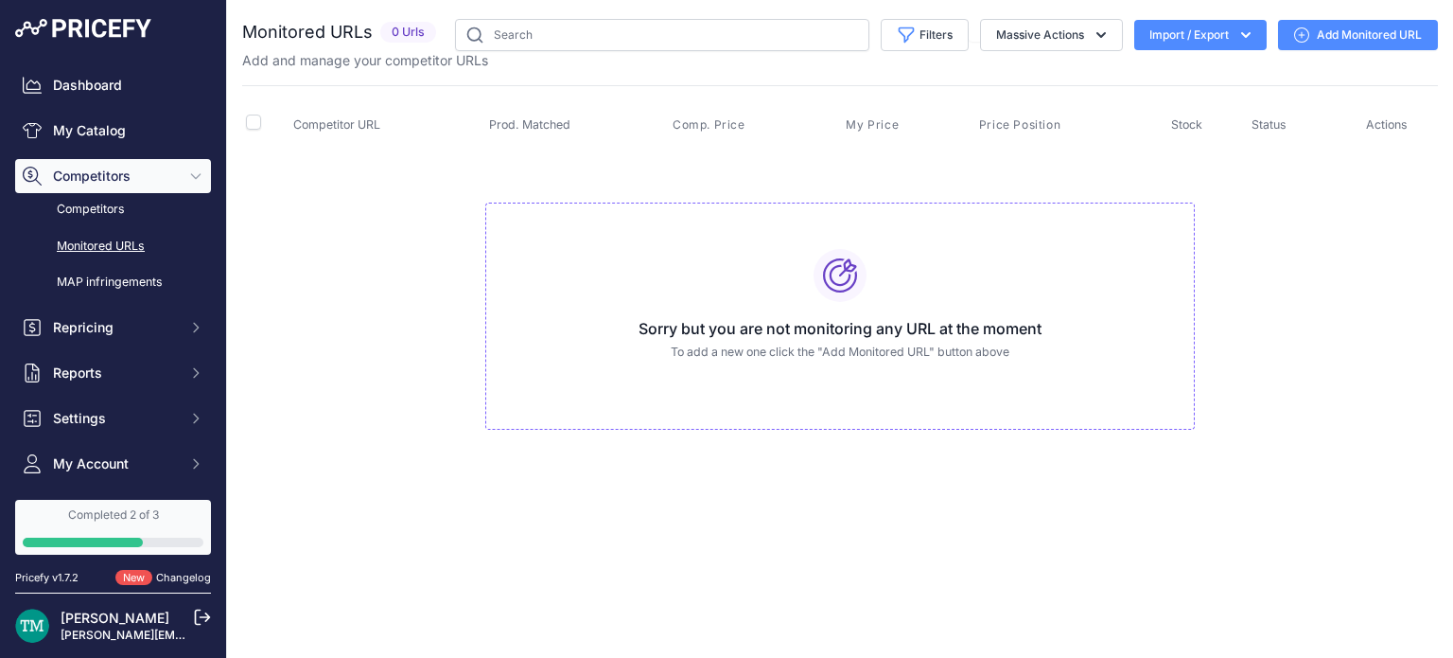
click at [1311, 27] on link "Add Monitored URL" at bounding box center [1358, 35] width 160 height 30
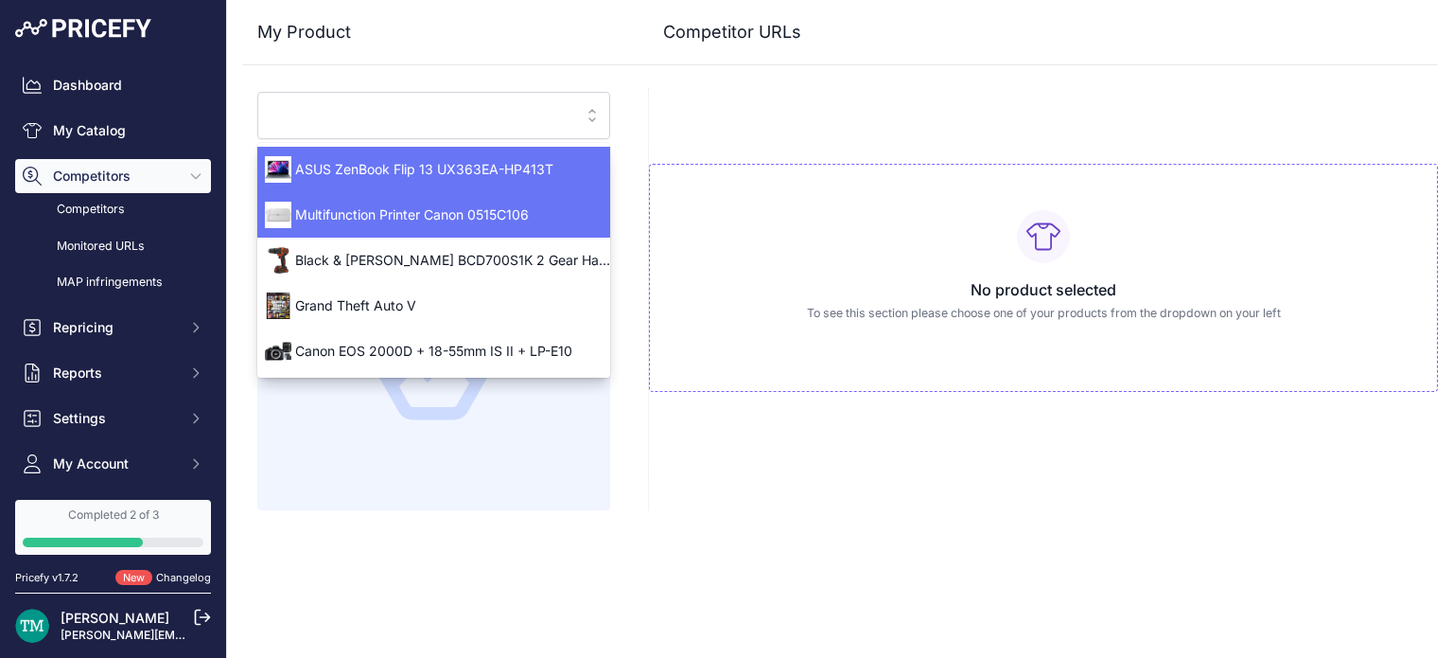
click at [390, 169] on span "ASUS ZenBook Flip 13 UX363EA-HP413T" at bounding box center [433, 169] width 353 height 19
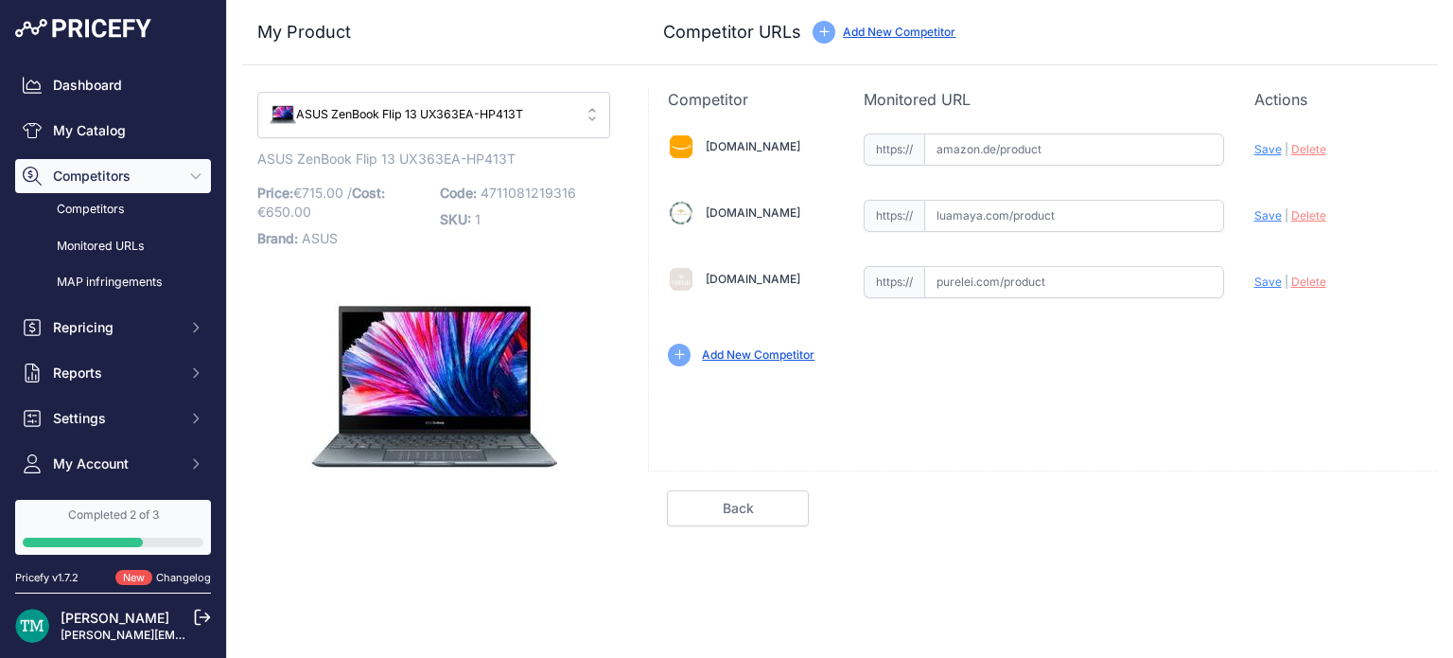
click at [390, 169] on div "ASUS ZenBook Flip 13 UX363EA-HP413T Link Price: € 715.00 / Cost: € 650.00 Brand…" at bounding box center [433, 329] width 353 height 361
click at [539, 108] on span "ASUS ZenBook Flip 13 UX363EA-HP413T" at bounding box center [421, 115] width 302 height 18
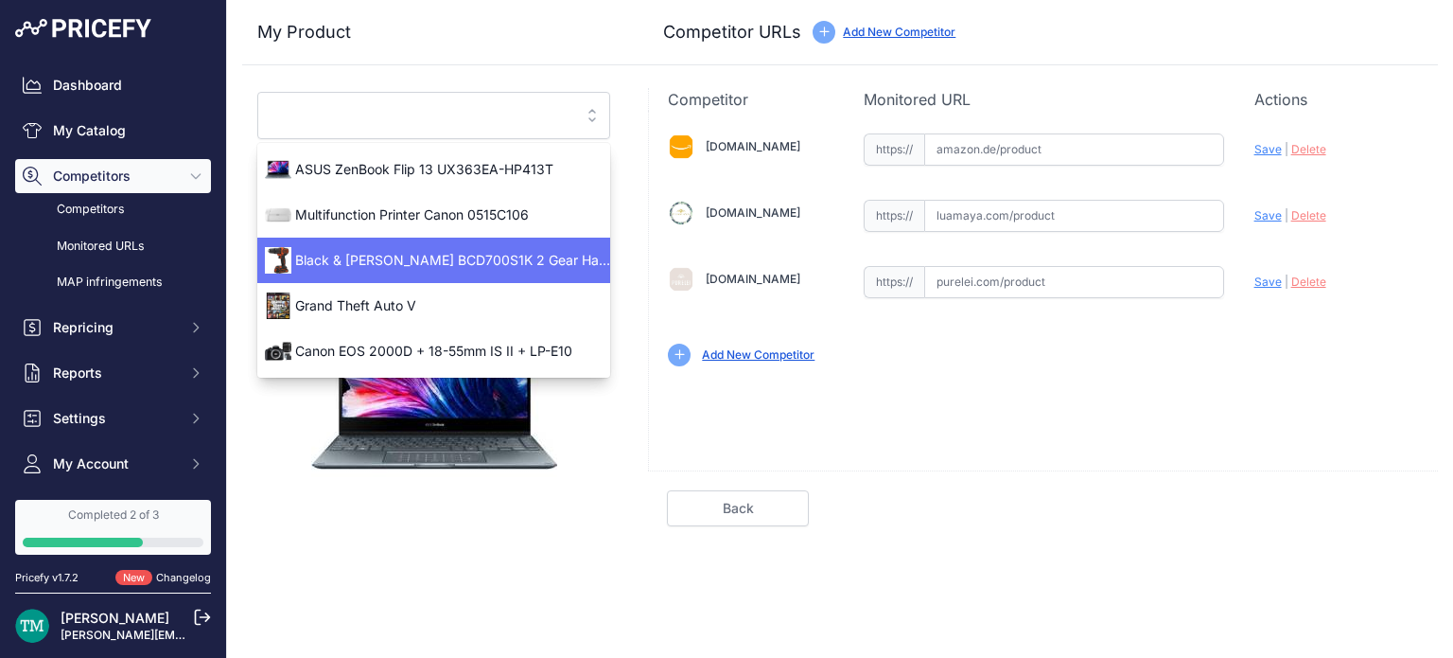
click at [431, 263] on span "Black & Decker BCD700S1K 2 Gear Hammer Drill 18V 1 x 1.5Ah Li-ion" at bounding box center [433, 260] width 353 height 19
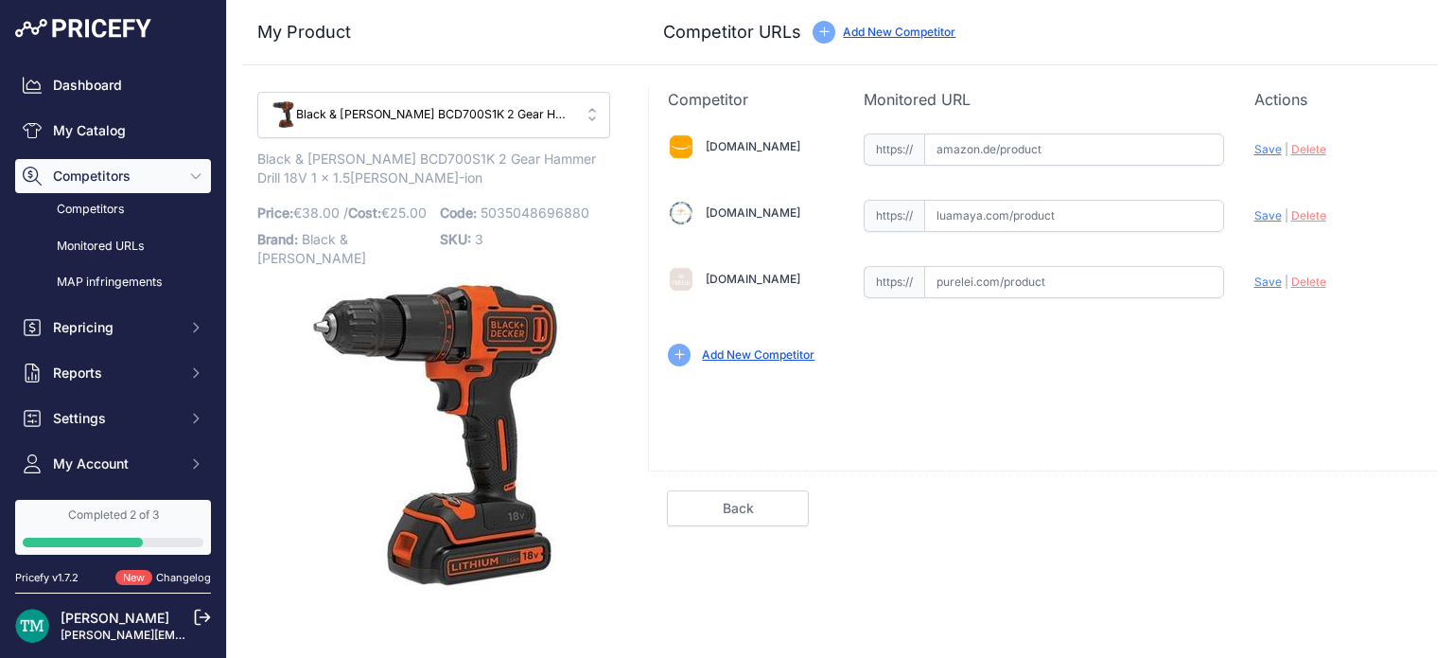
click at [490, 127] on div "Black & Decker BCD700S1K 2 Gear Hammer Drill 18V 1 x 1.5Ah Li-ion" at bounding box center [421, 114] width 302 height 29
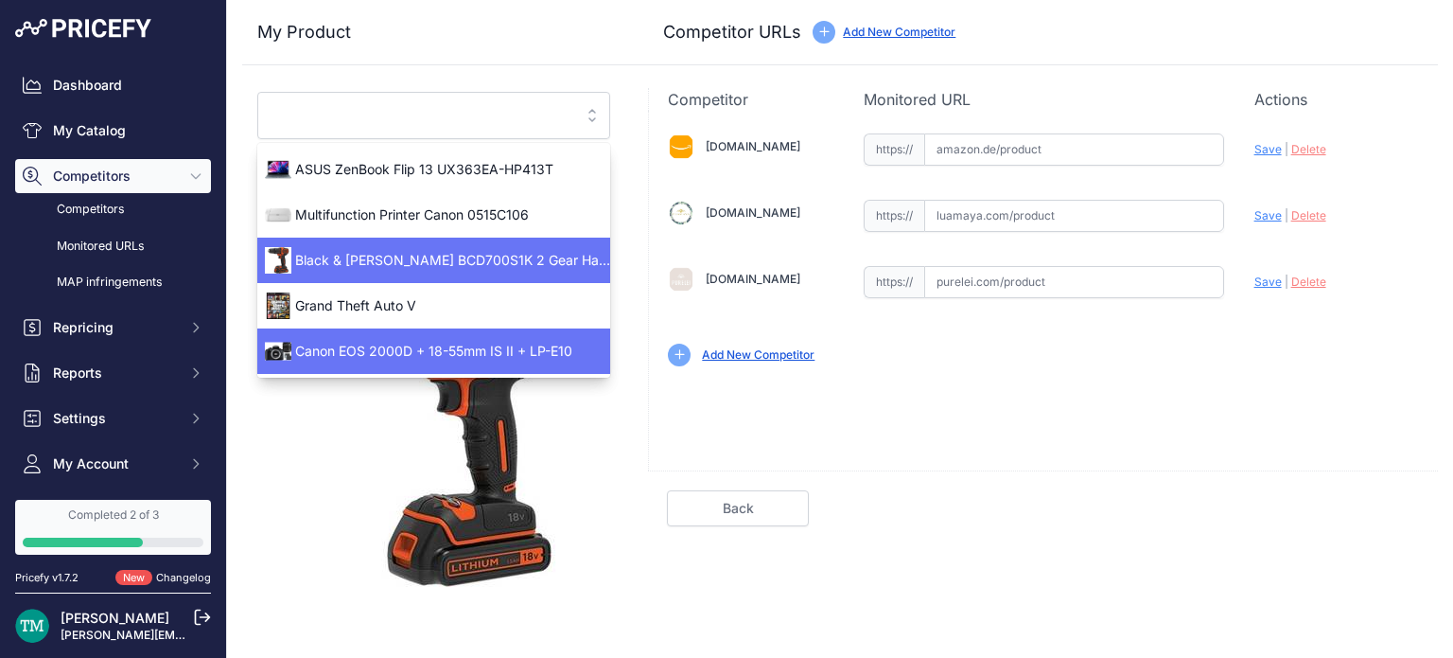
click at [421, 332] on li "Canon EOS 2000D + 18-55mm IS II + LP-E10" at bounding box center [433, 350] width 353 height 45
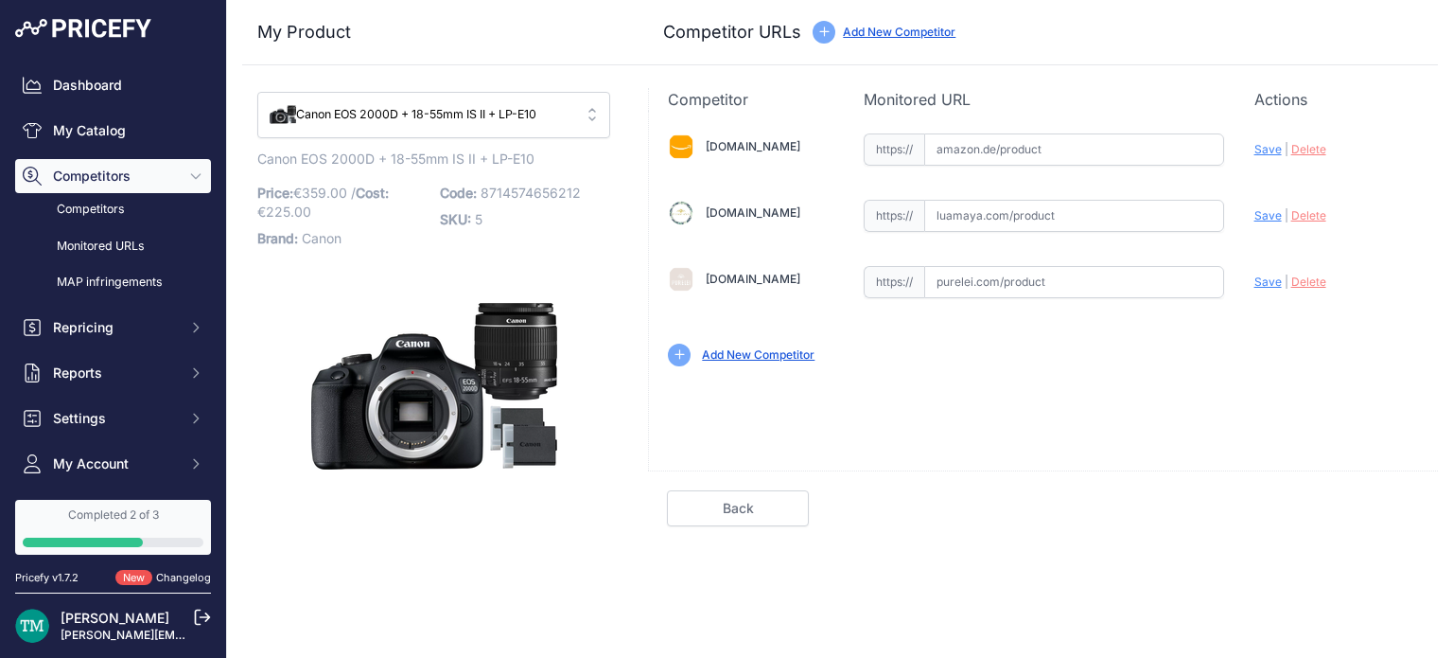
click at [519, 108] on span "Canon EOS 2000D + 18-55mm IS II + LP-E10" at bounding box center [421, 115] width 302 height 18
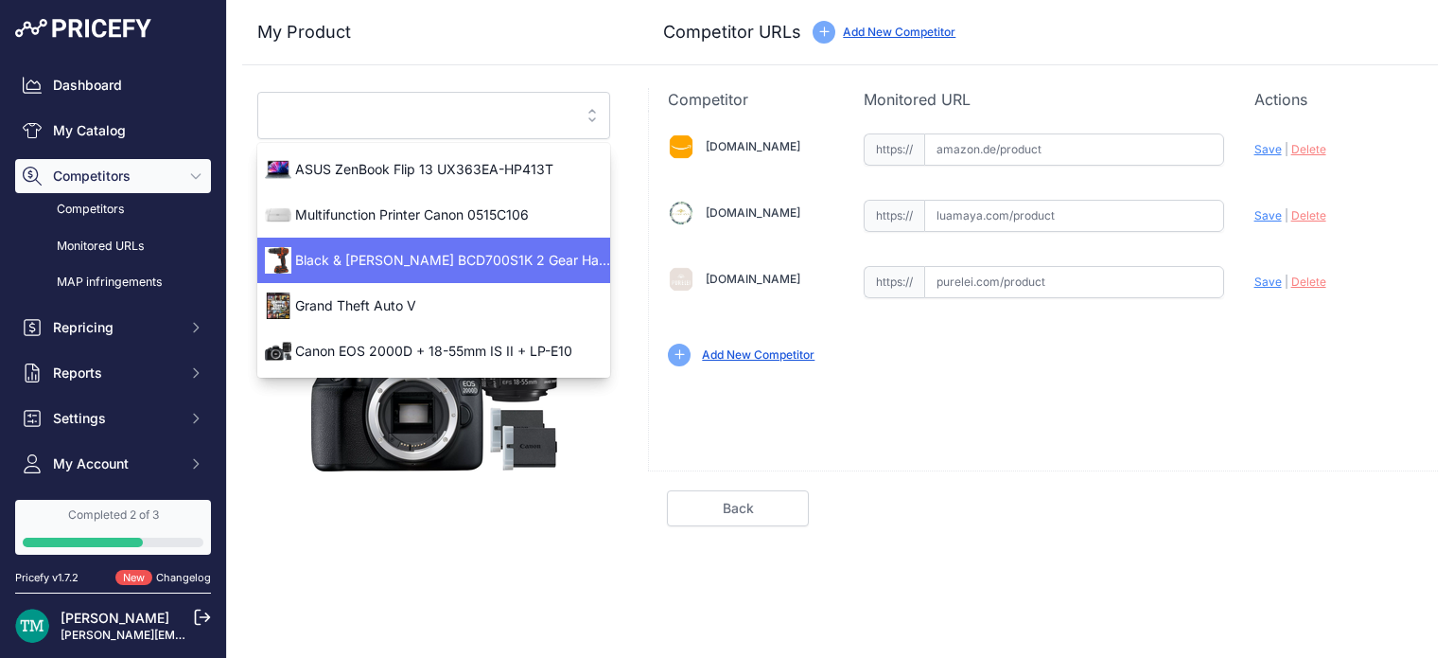
click at [846, 400] on div "Amazon.de Valid Invalid Save | Delete Analyzing" at bounding box center [1043, 291] width 790 height 360
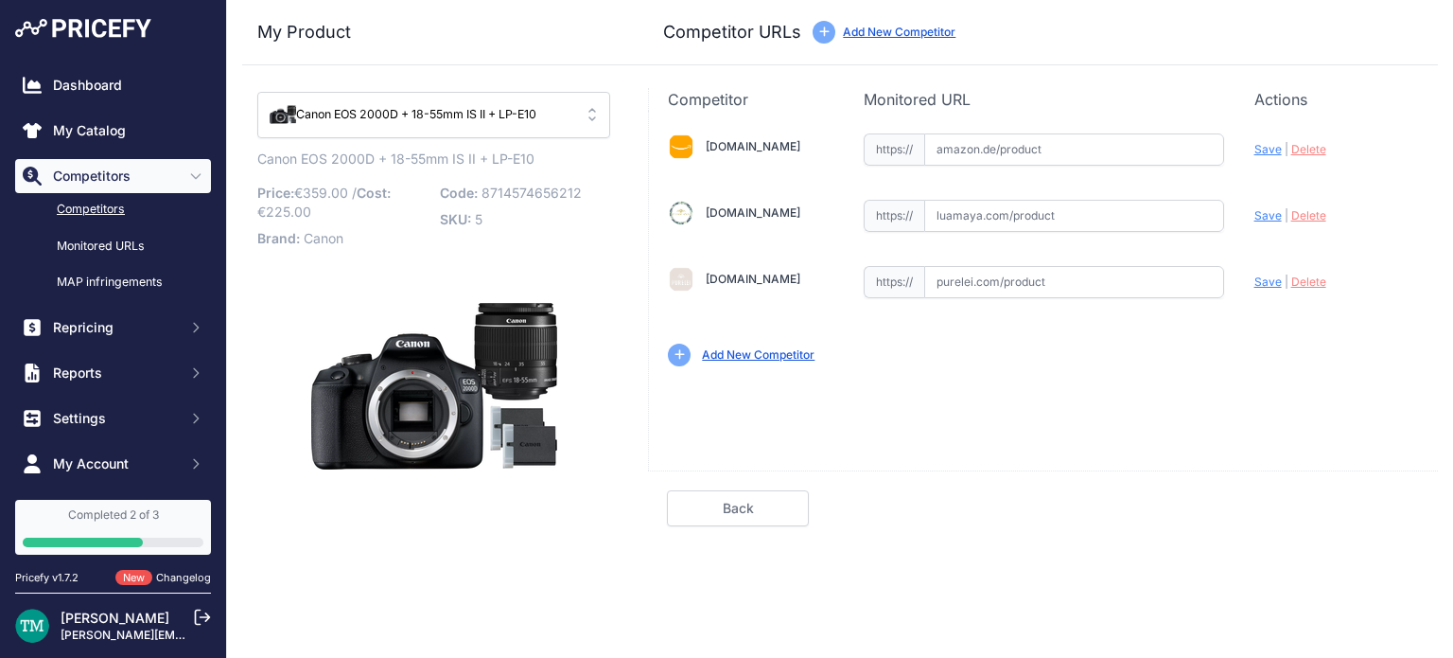
click at [113, 221] on link "Competitors" at bounding box center [113, 209] width 196 height 33
click at [103, 298] on link "MAP infringements" at bounding box center [113, 282] width 196 height 33
click at [110, 287] on link "MAP infringements" at bounding box center [113, 282] width 196 height 33
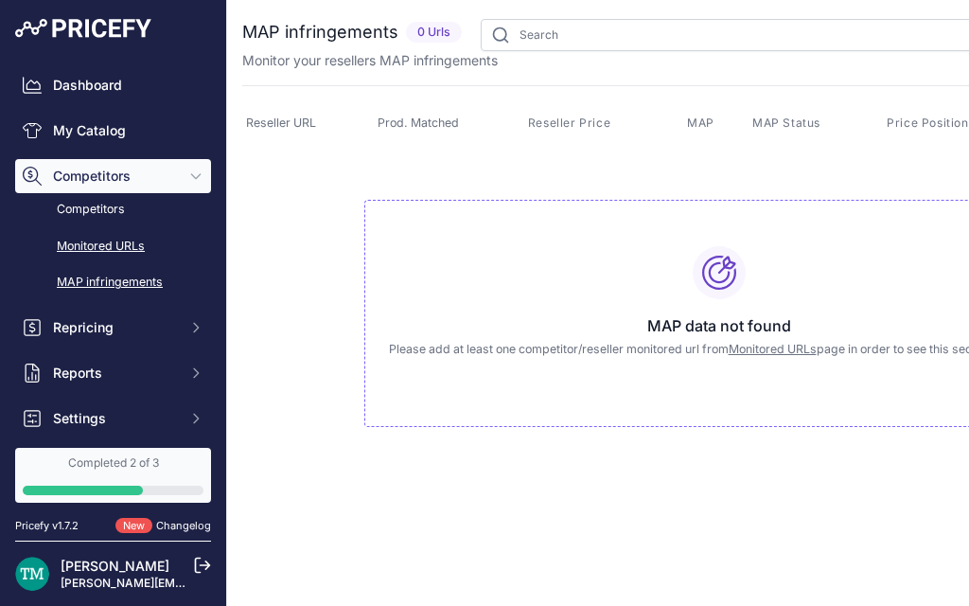
click at [115, 257] on link "Monitored URLs" at bounding box center [113, 246] width 196 height 33
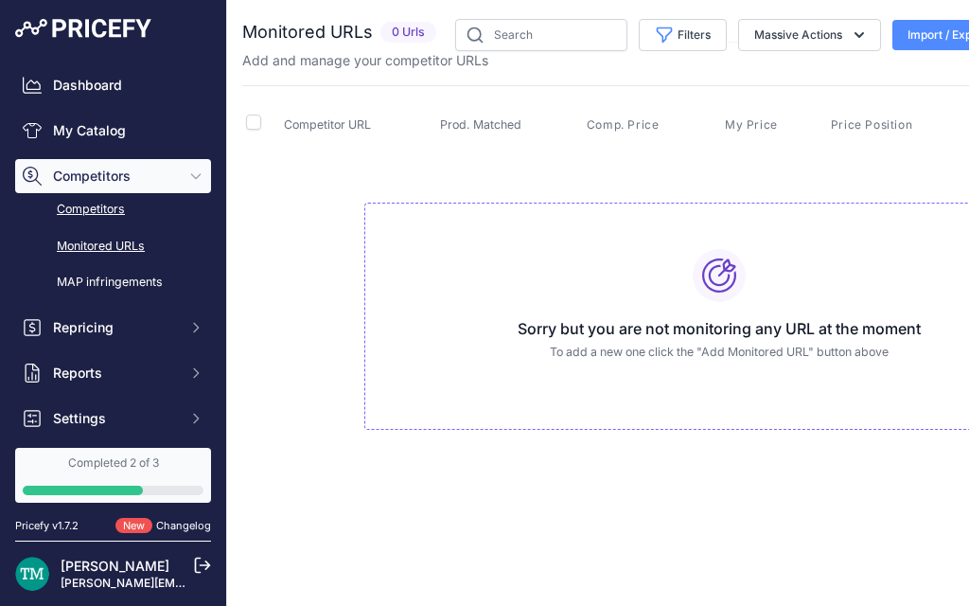
click at [106, 217] on link "Competitors" at bounding box center [113, 209] width 196 height 33
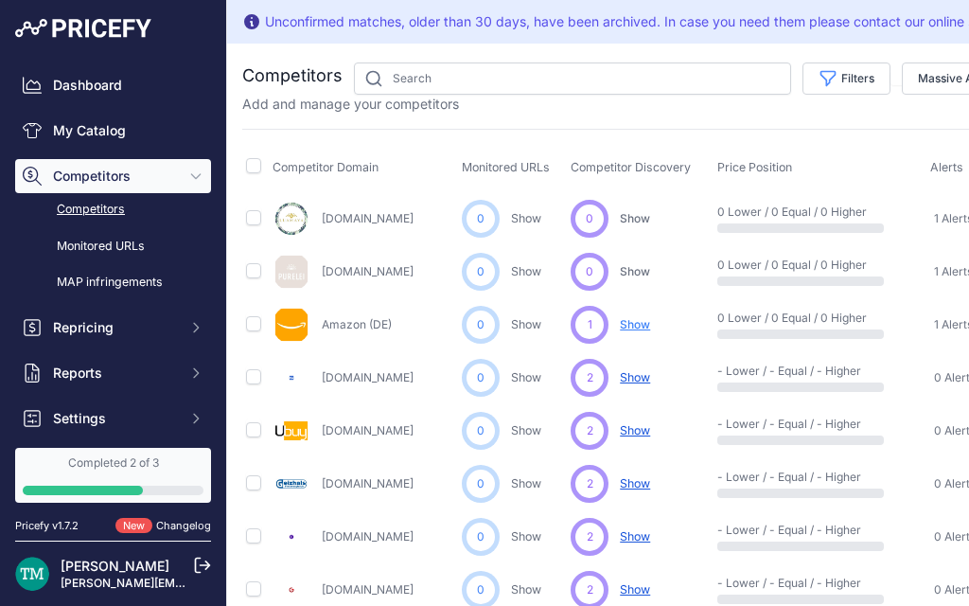
click at [642, 311] on div "1 ... Discovering... Show Show Show ​" at bounding box center [640, 325] width 139 height 38
click at [697, 226] on div "0 ... Show No suggestions available yet for this competitor Discovering..." at bounding box center [640, 219] width 139 height 38
click at [628, 375] on span "Show" at bounding box center [635, 377] width 30 height 14
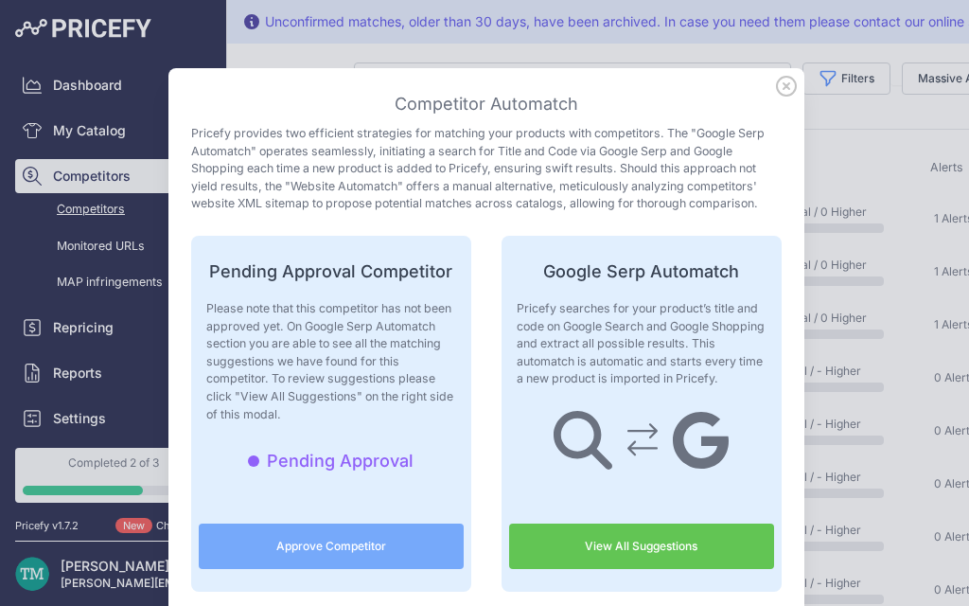
click at [363, 528] on button "Approve Competitor" at bounding box center [331, 545] width 265 height 45
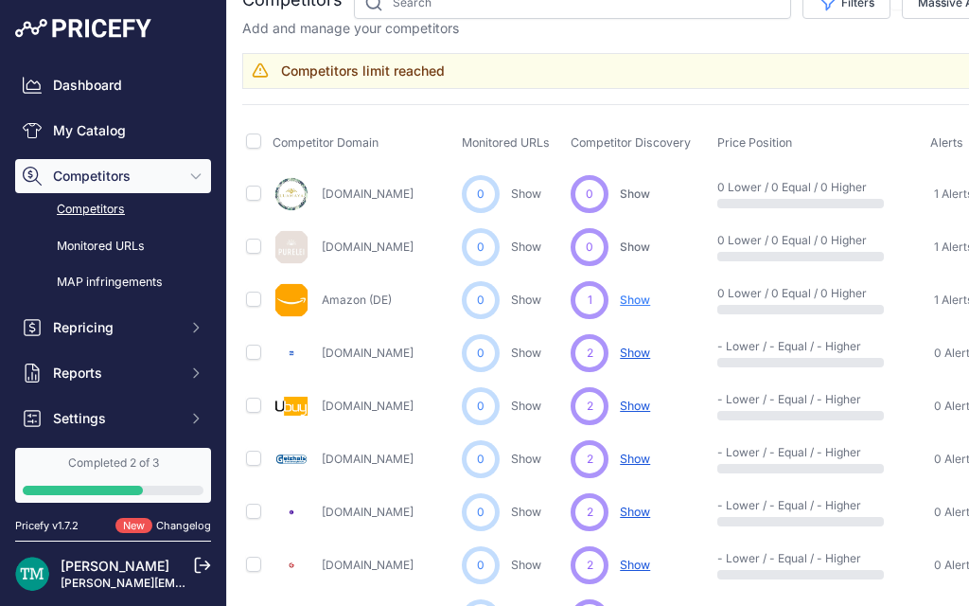
scroll to position [85, 0]
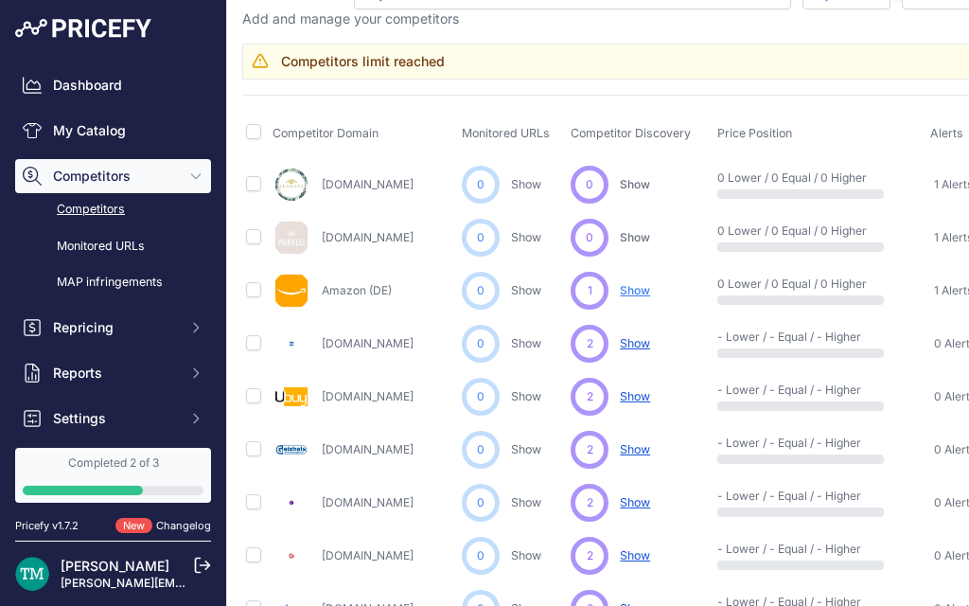
click at [958, 283] on span "1 Alerts" at bounding box center [953, 290] width 39 height 15
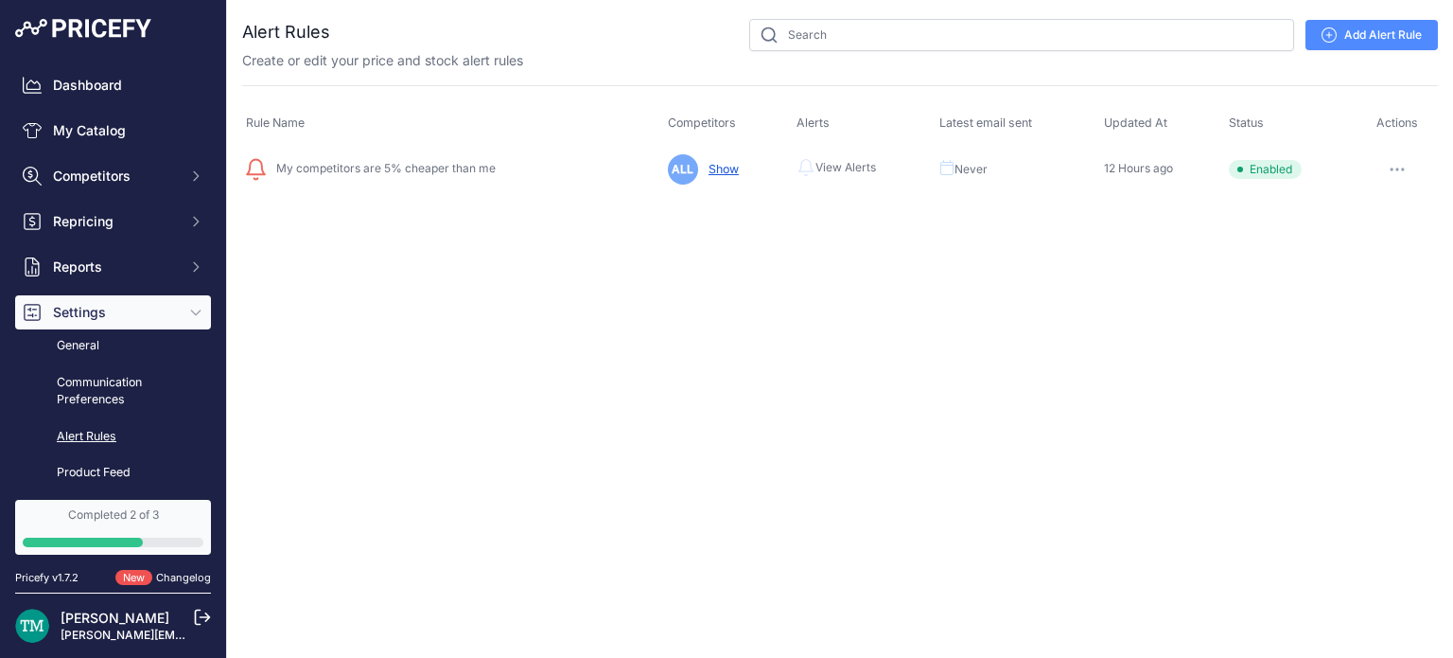
click at [706, 279] on div "Close You are not connected to the internet." at bounding box center [840, 329] width 1226 height 658
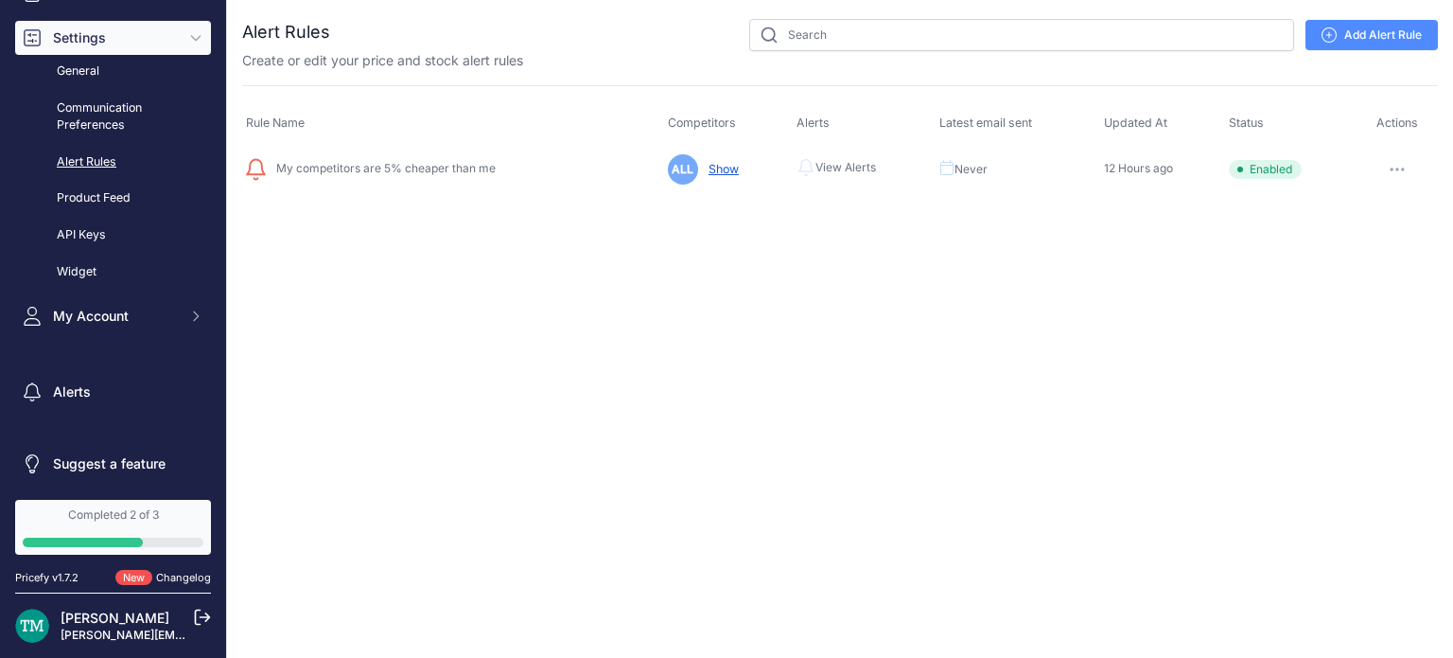
scroll to position [276, 0]
click at [318, 33] on h2 "Alert Rules" at bounding box center [286, 32] width 88 height 26
copy div "Alert Rules"
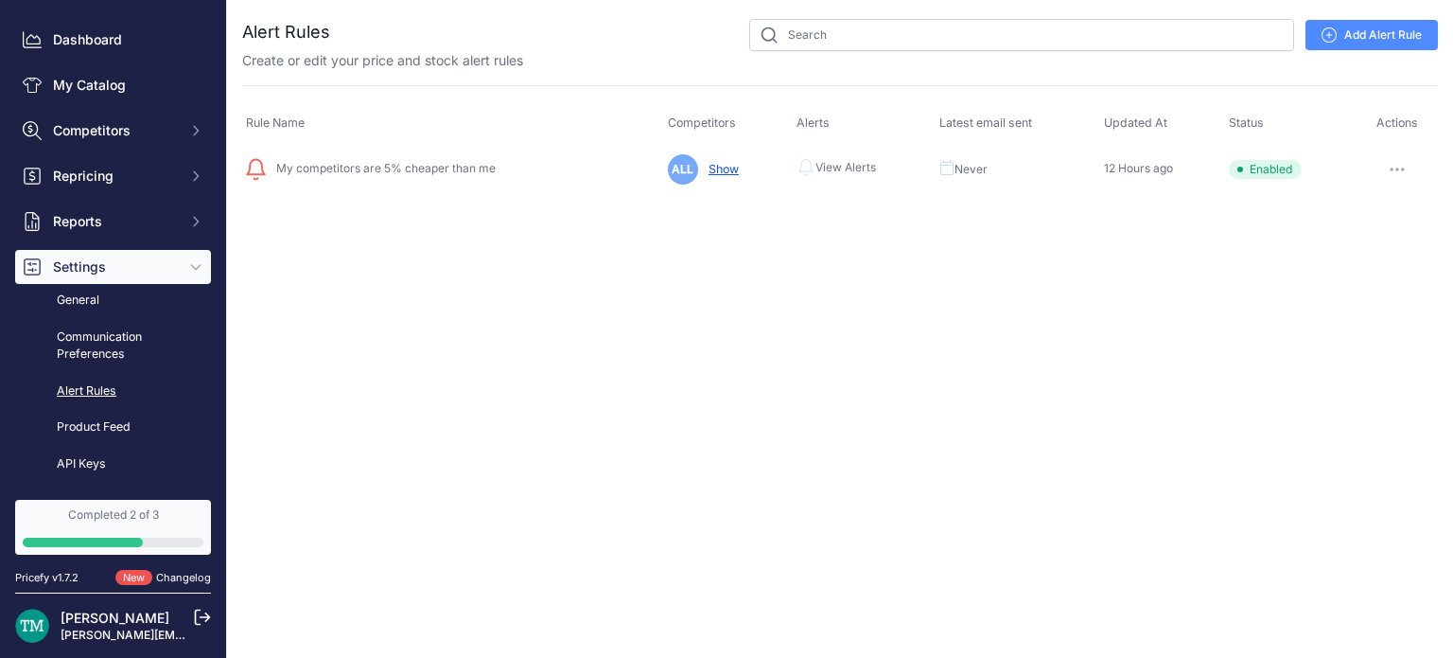
scroll to position [44, 0]
click at [718, 171] on link "Show" at bounding box center [720, 169] width 38 height 14
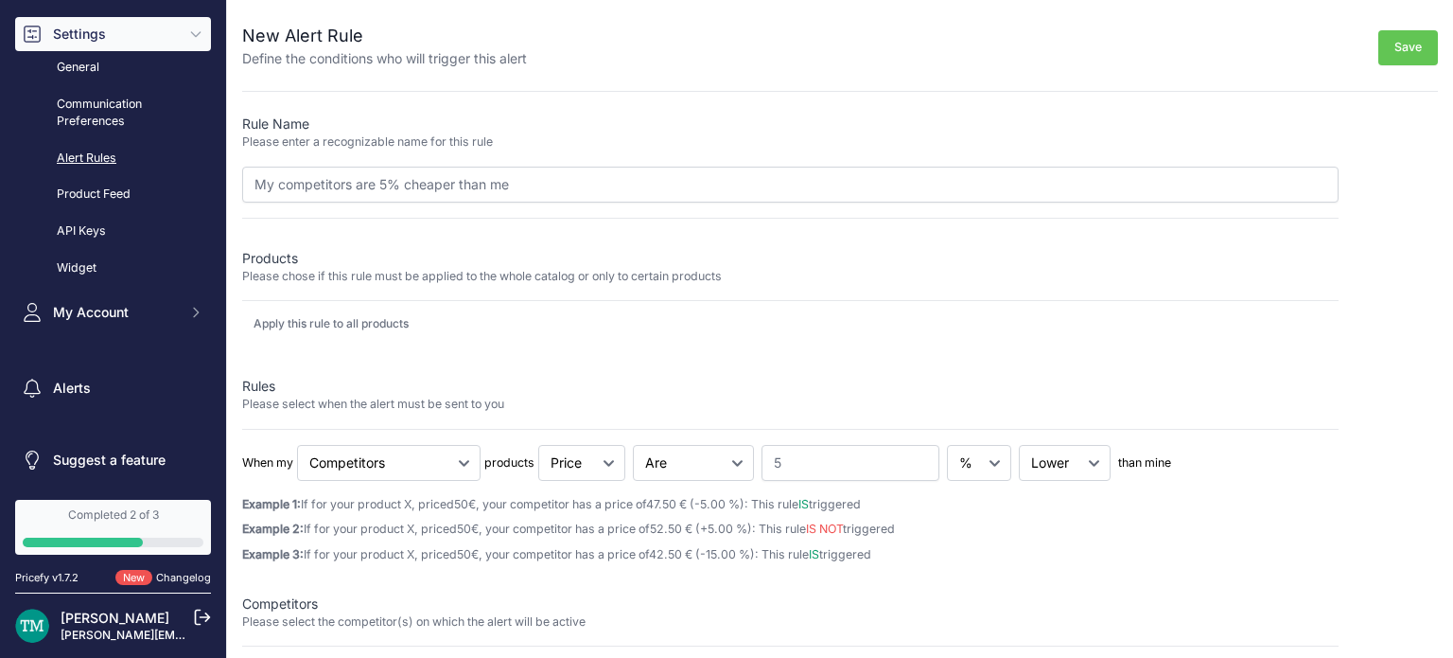
click at [290, 40] on h2 "New Alert Rule" at bounding box center [384, 36] width 285 height 26
copy div "New Alert Rule"
